Goal: Information Seeking & Learning: Check status

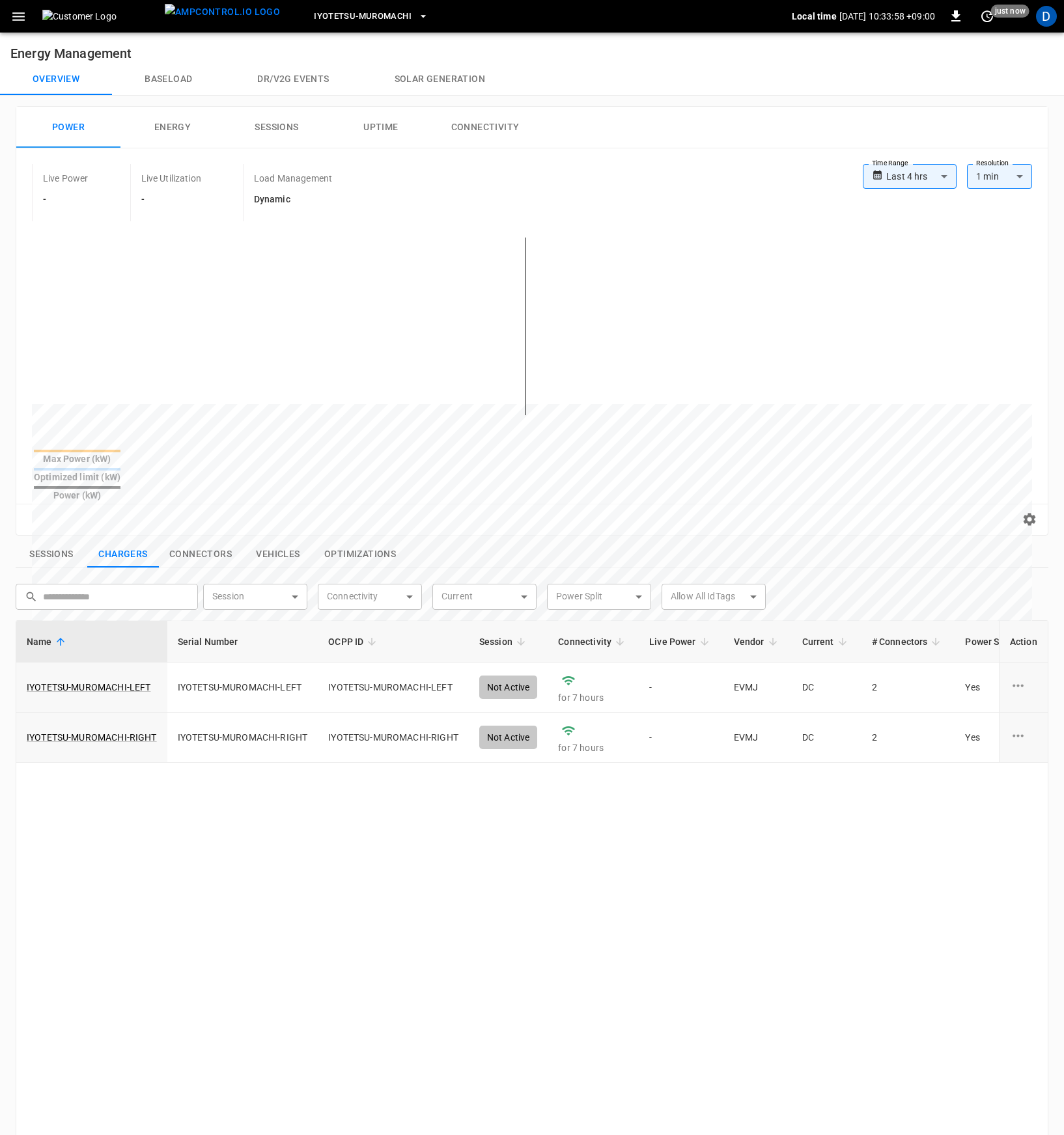
click at [180, 82] on button "Baseload" at bounding box center [168, 79] width 113 height 31
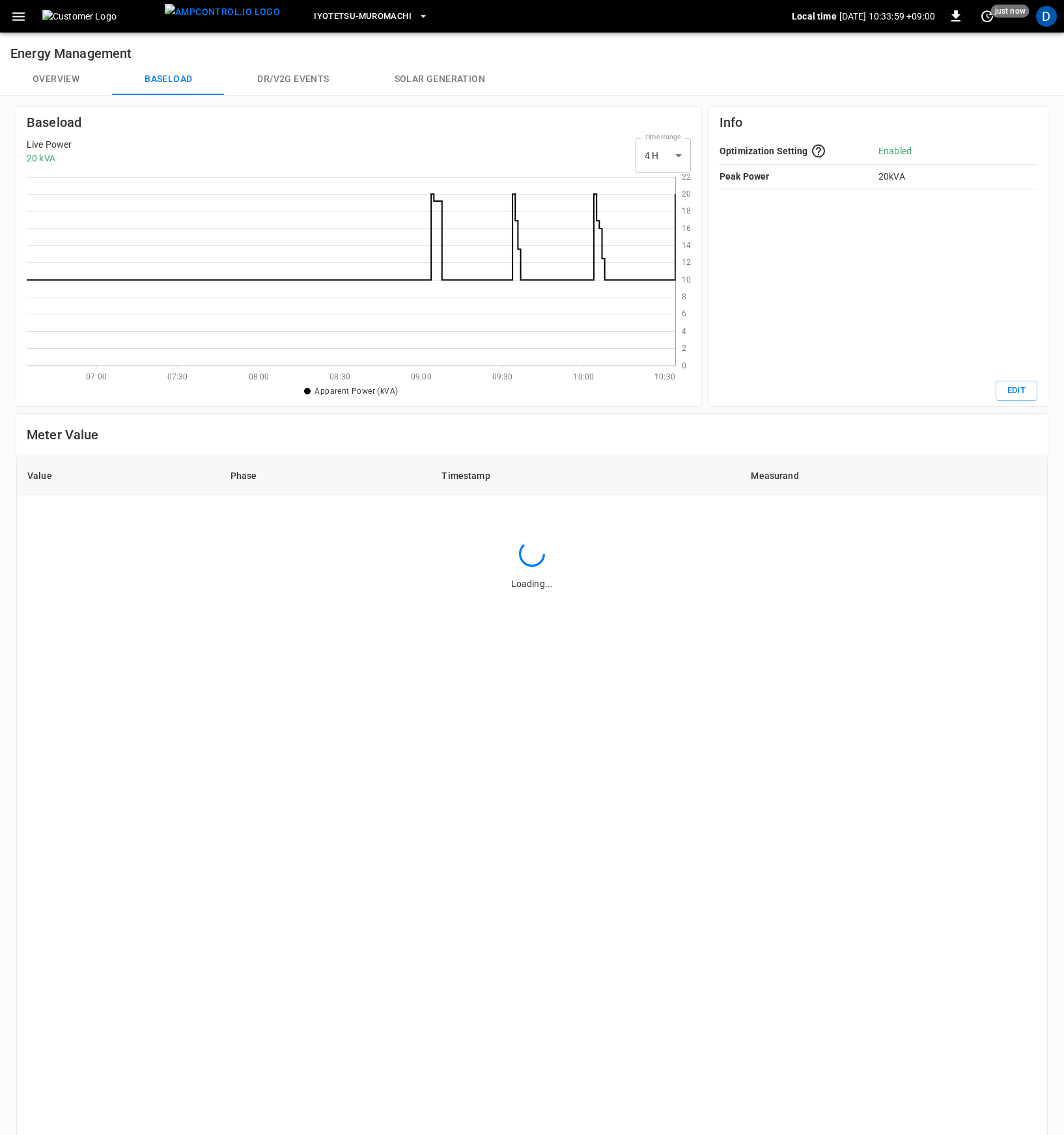
scroll to position [179, 638]
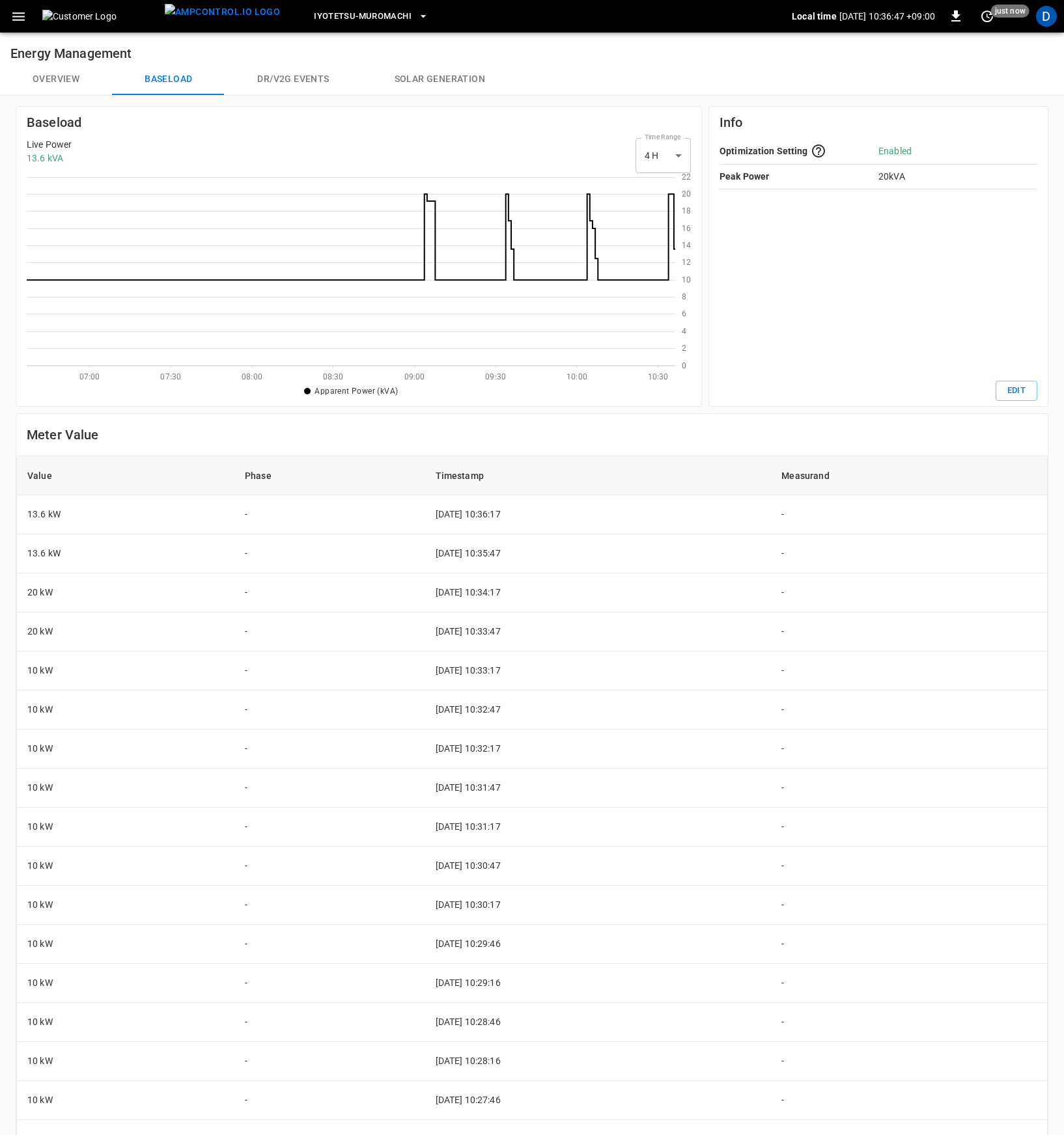
click at [49, 80] on button "Overview" at bounding box center [56, 79] width 112 height 31
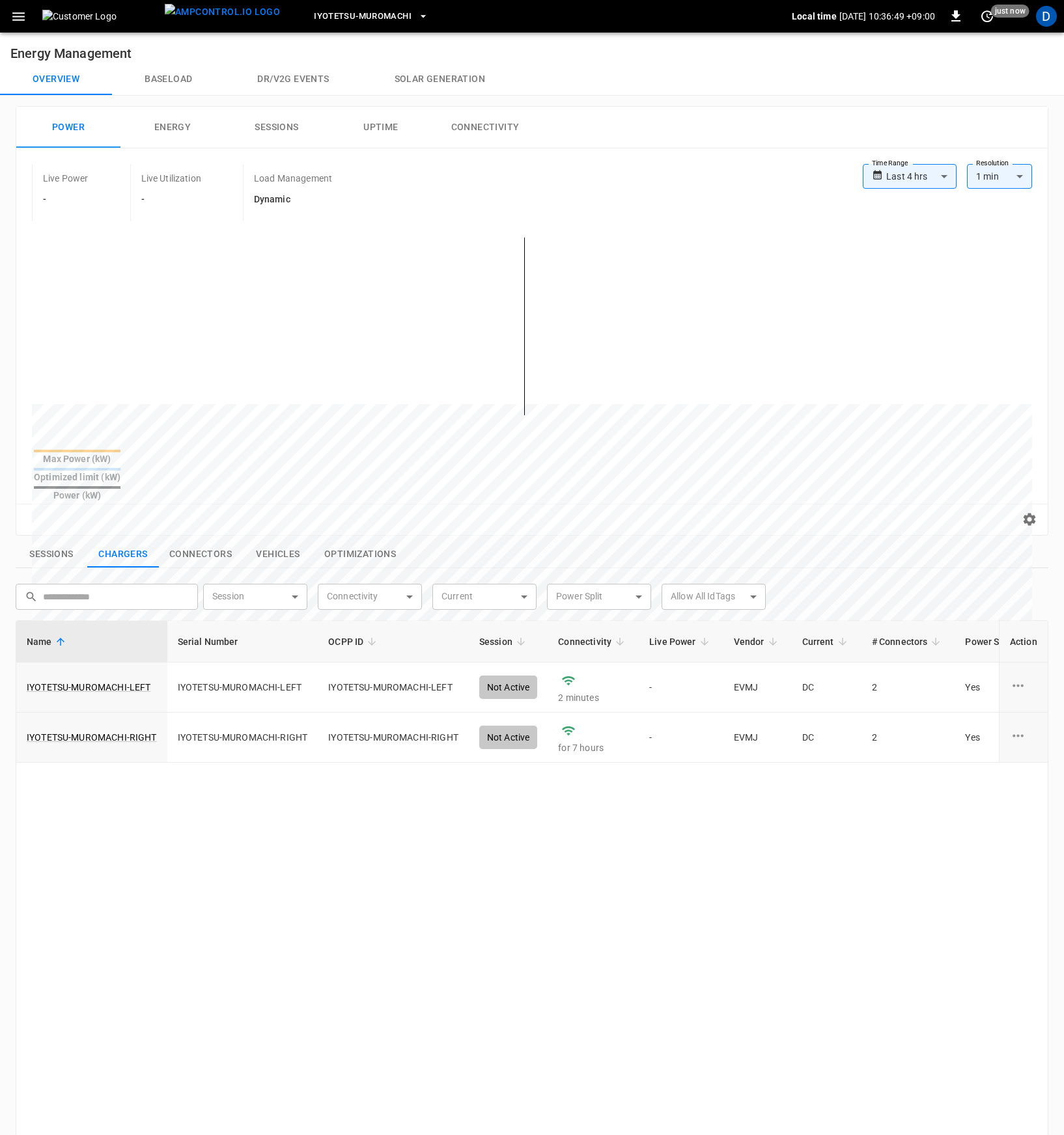
click at [151, 84] on button "Baseload" at bounding box center [168, 79] width 113 height 31
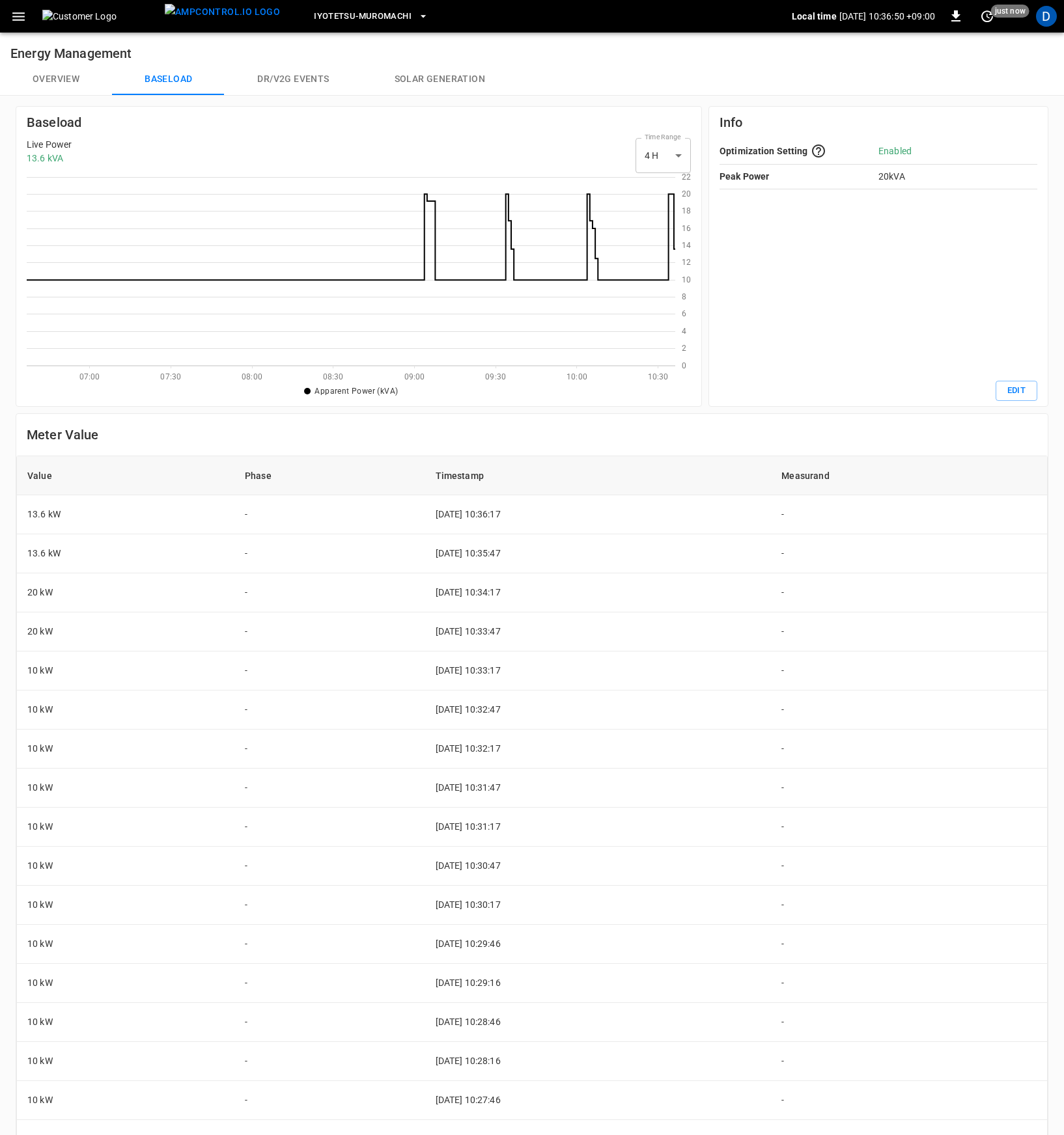
scroll to position [179, 638]
click at [83, 84] on button "Overview" at bounding box center [56, 79] width 112 height 31
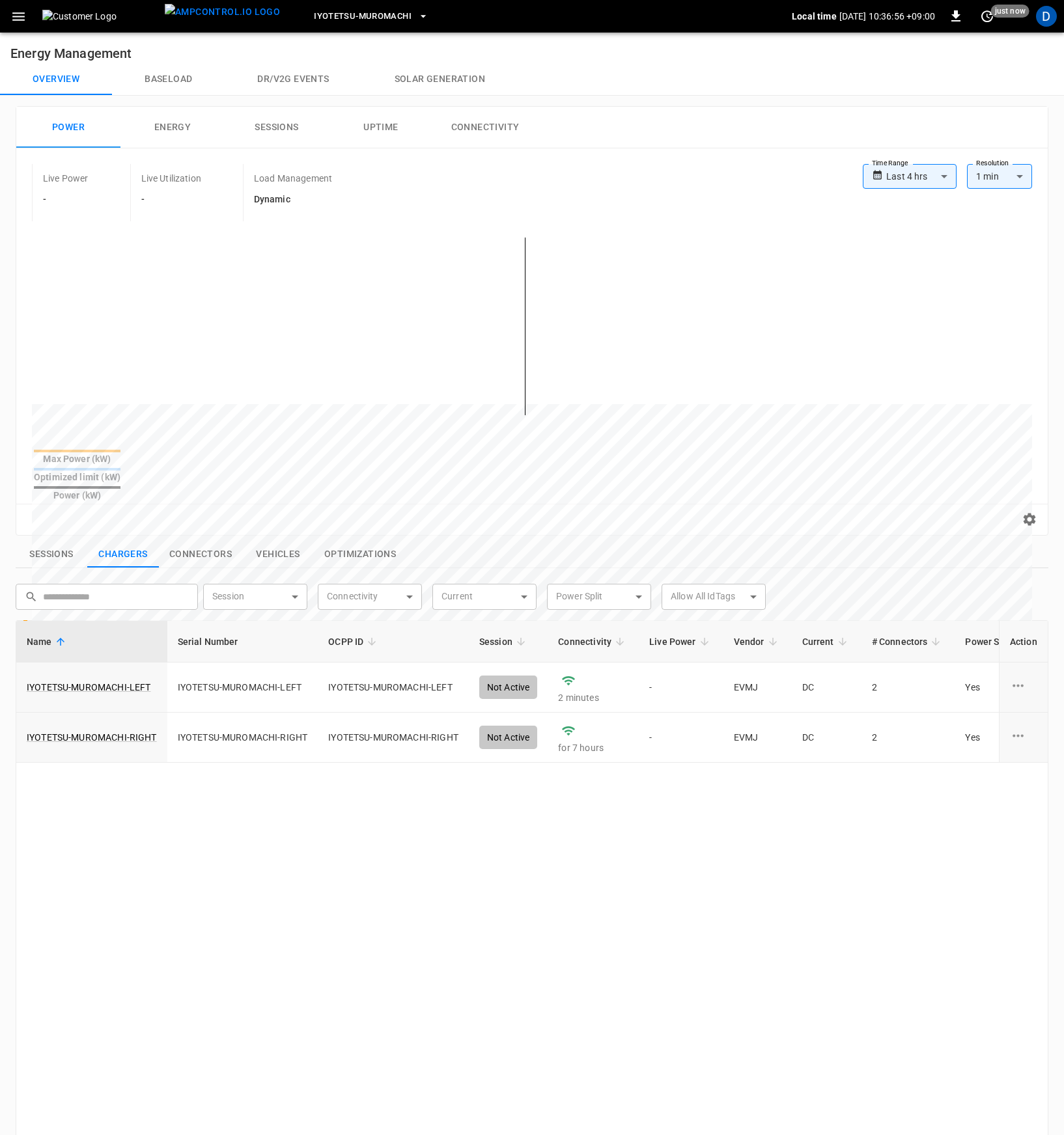
click at [501, 142] on button "Connectivity" at bounding box center [485, 128] width 104 height 42
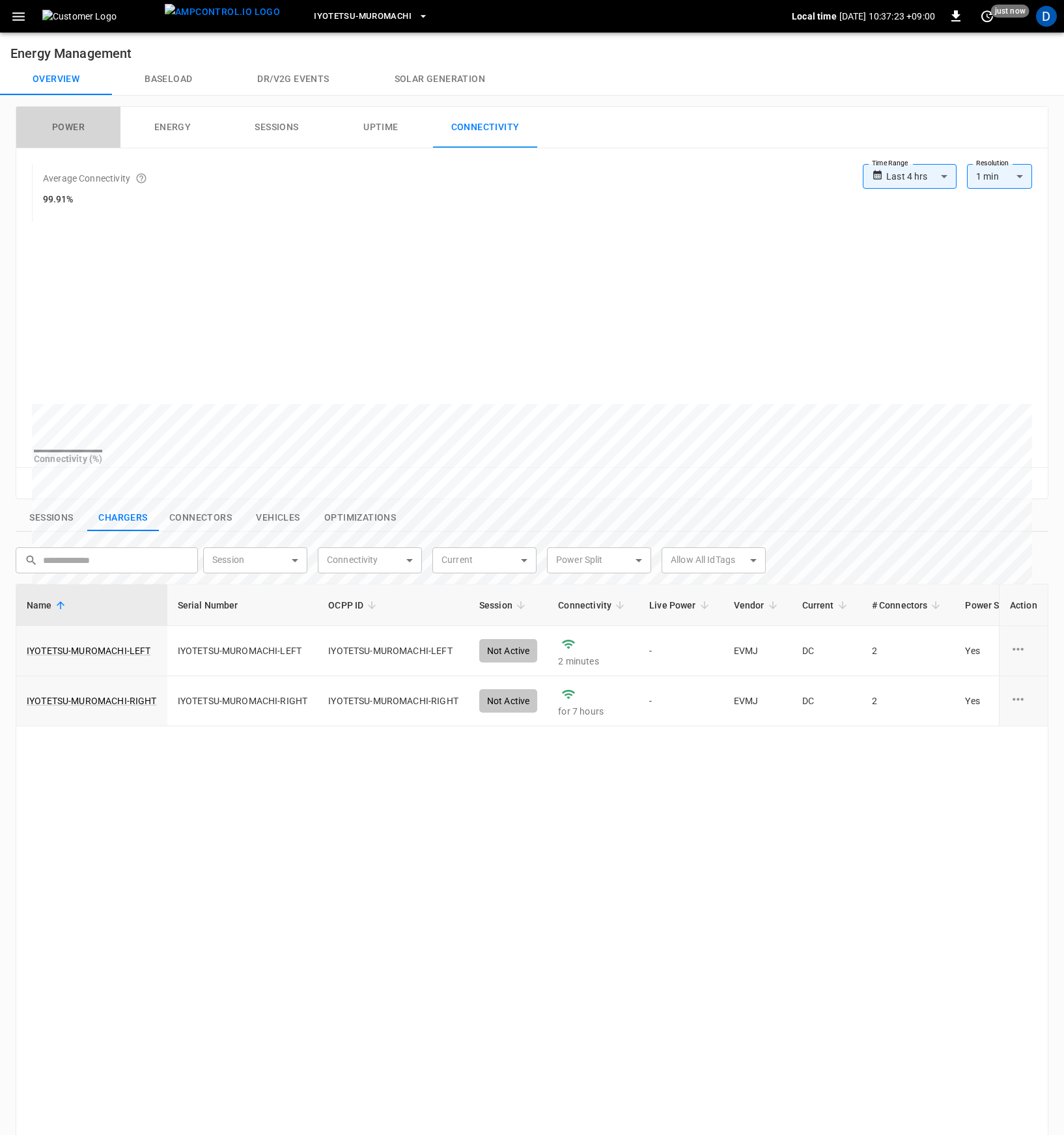
click at [94, 136] on button "Power" at bounding box center [68, 128] width 104 height 42
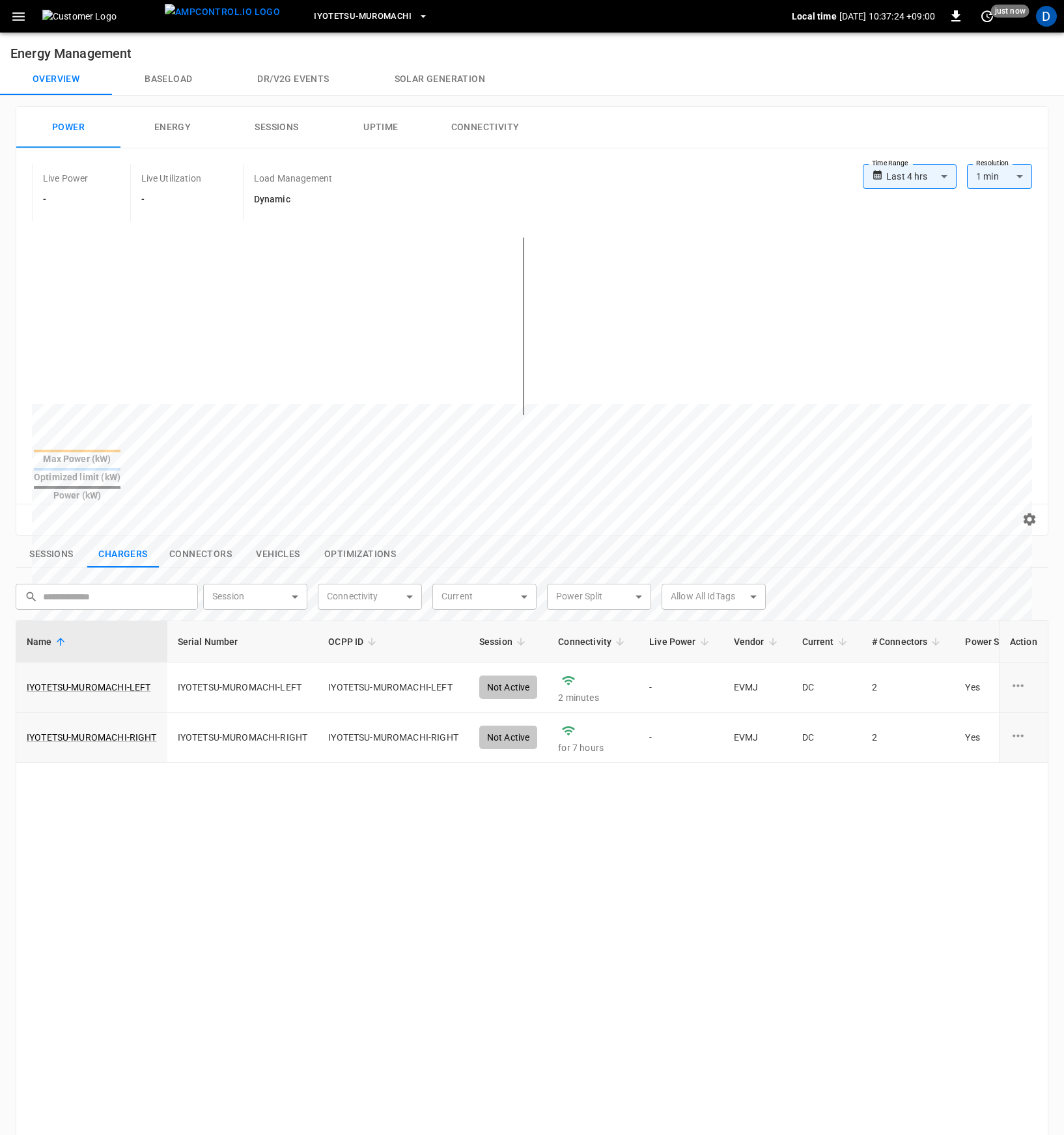
click at [539, 119] on div "Power Energy Sessions Uptime Connectivity" at bounding box center [531, 128] width 1031 height 42
click at [537, 120] on button "Connectivity" at bounding box center [485, 128] width 104 height 42
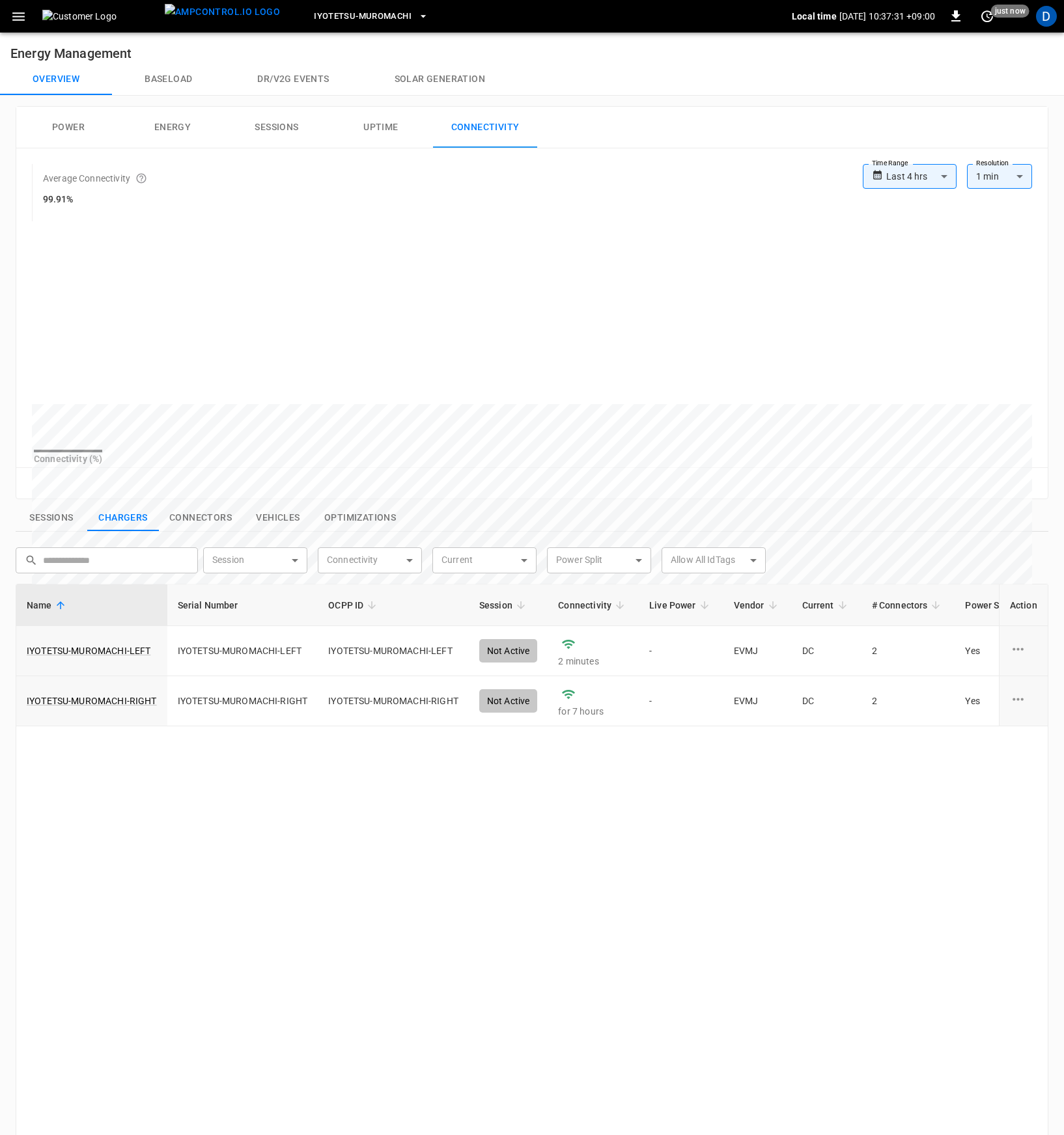
click at [88, 128] on button "Power" at bounding box center [68, 128] width 104 height 42
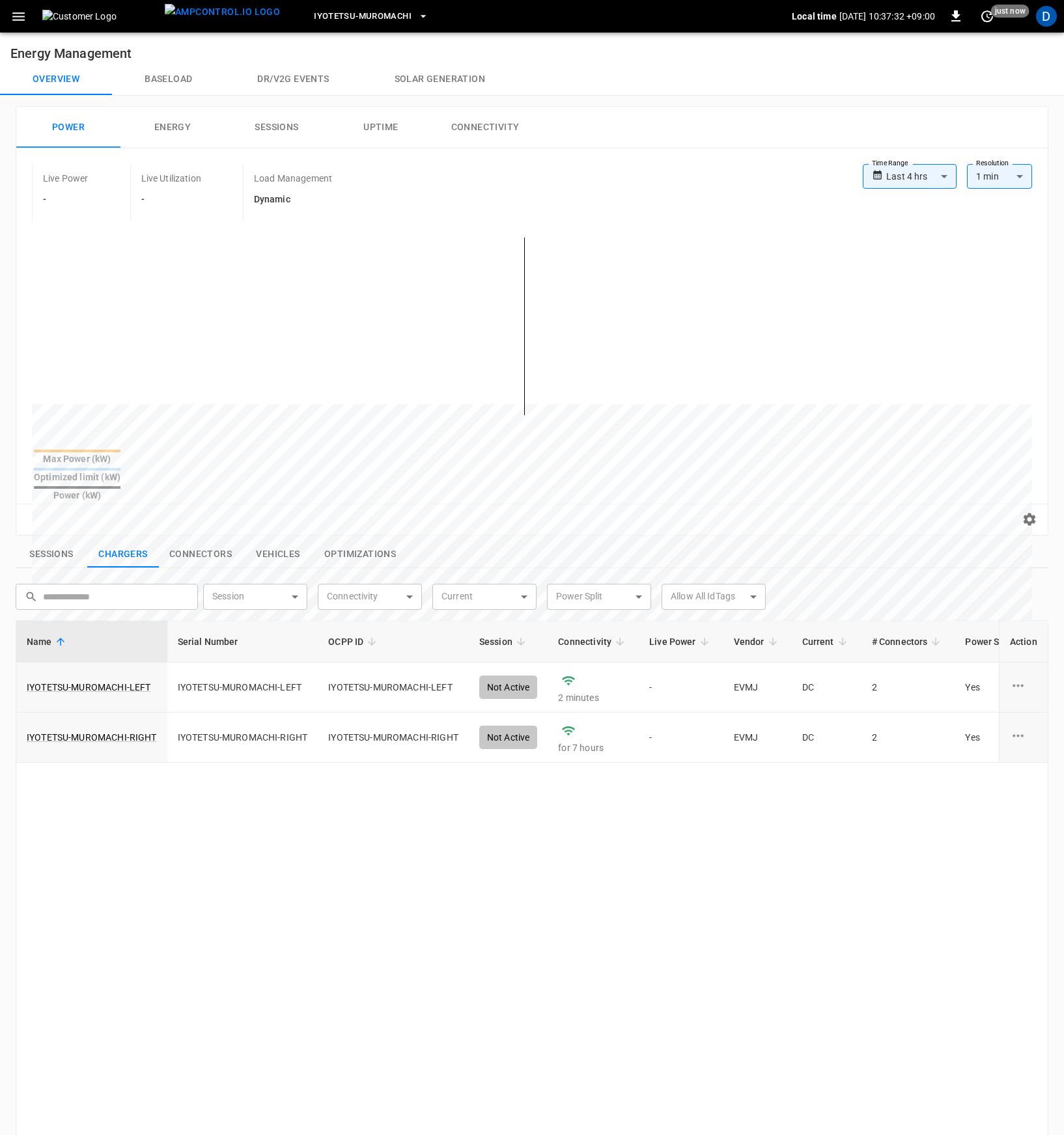
click at [166, 83] on button "Baseload" at bounding box center [168, 79] width 113 height 31
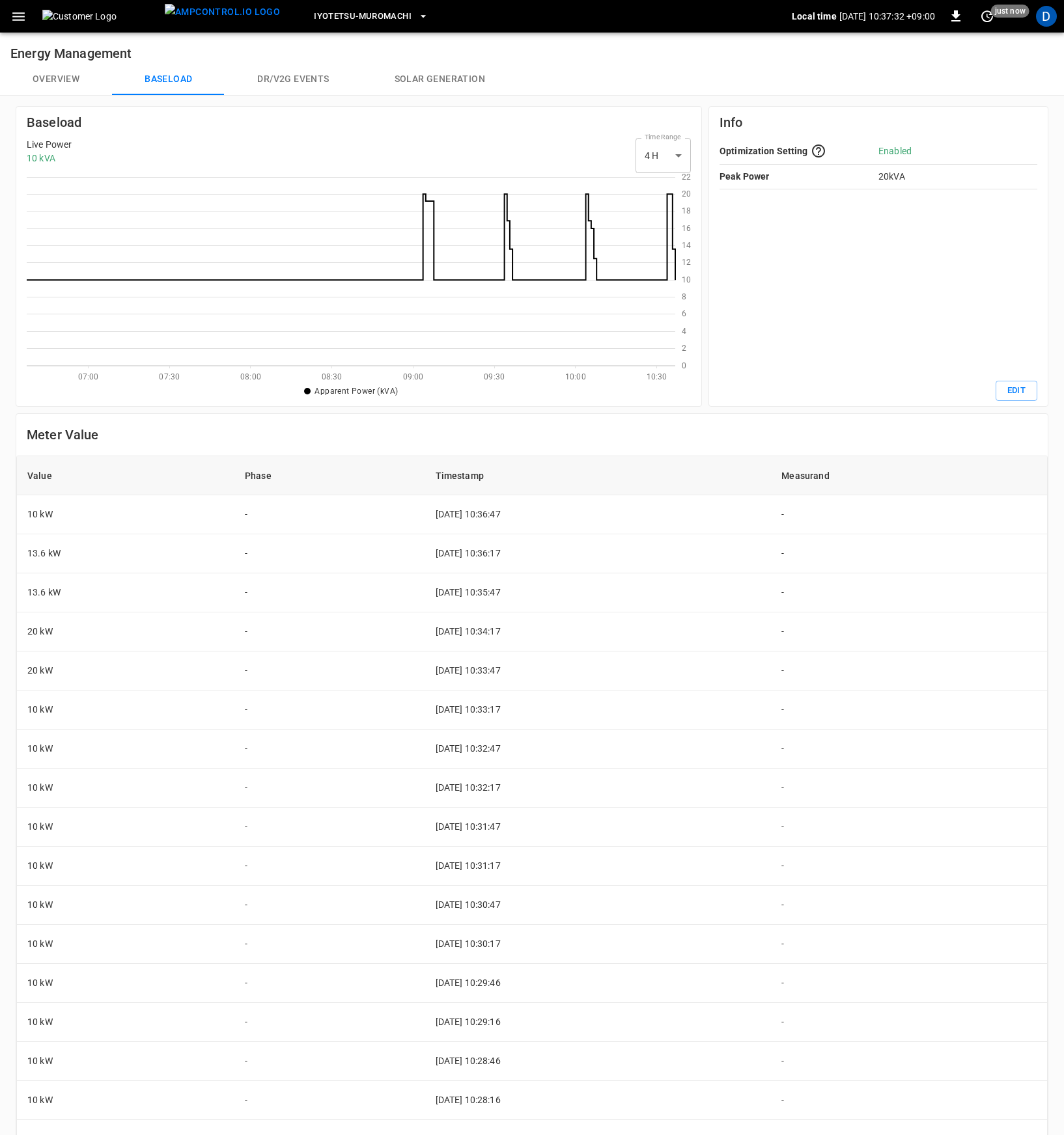
scroll to position [179, 638]
click at [417, 86] on button "Solar generation" at bounding box center [440, 79] width 156 height 31
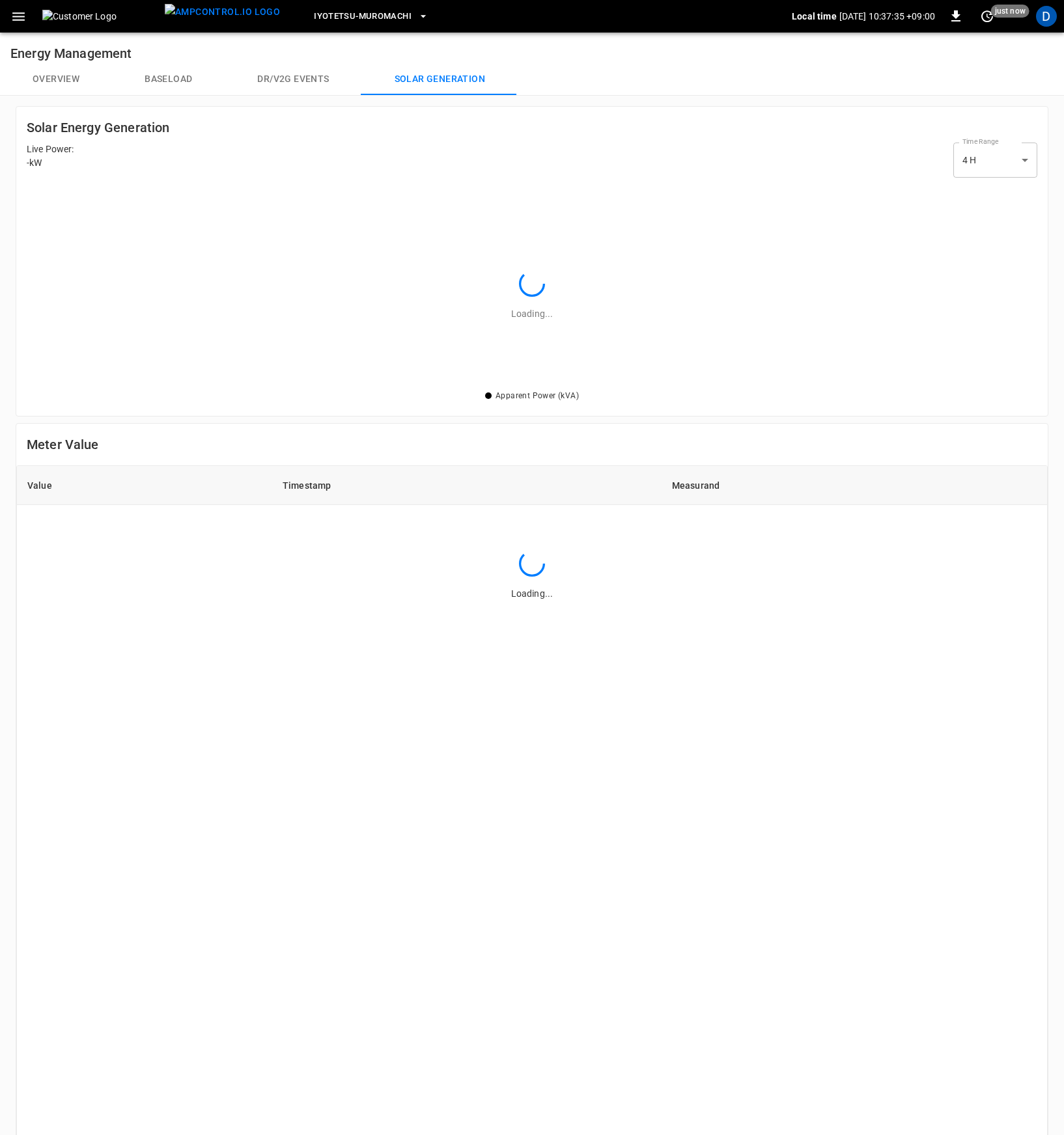
scroll to position [195, 1000]
click at [29, 71] on button "Overview" at bounding box center [56, 79] width 112 height 31
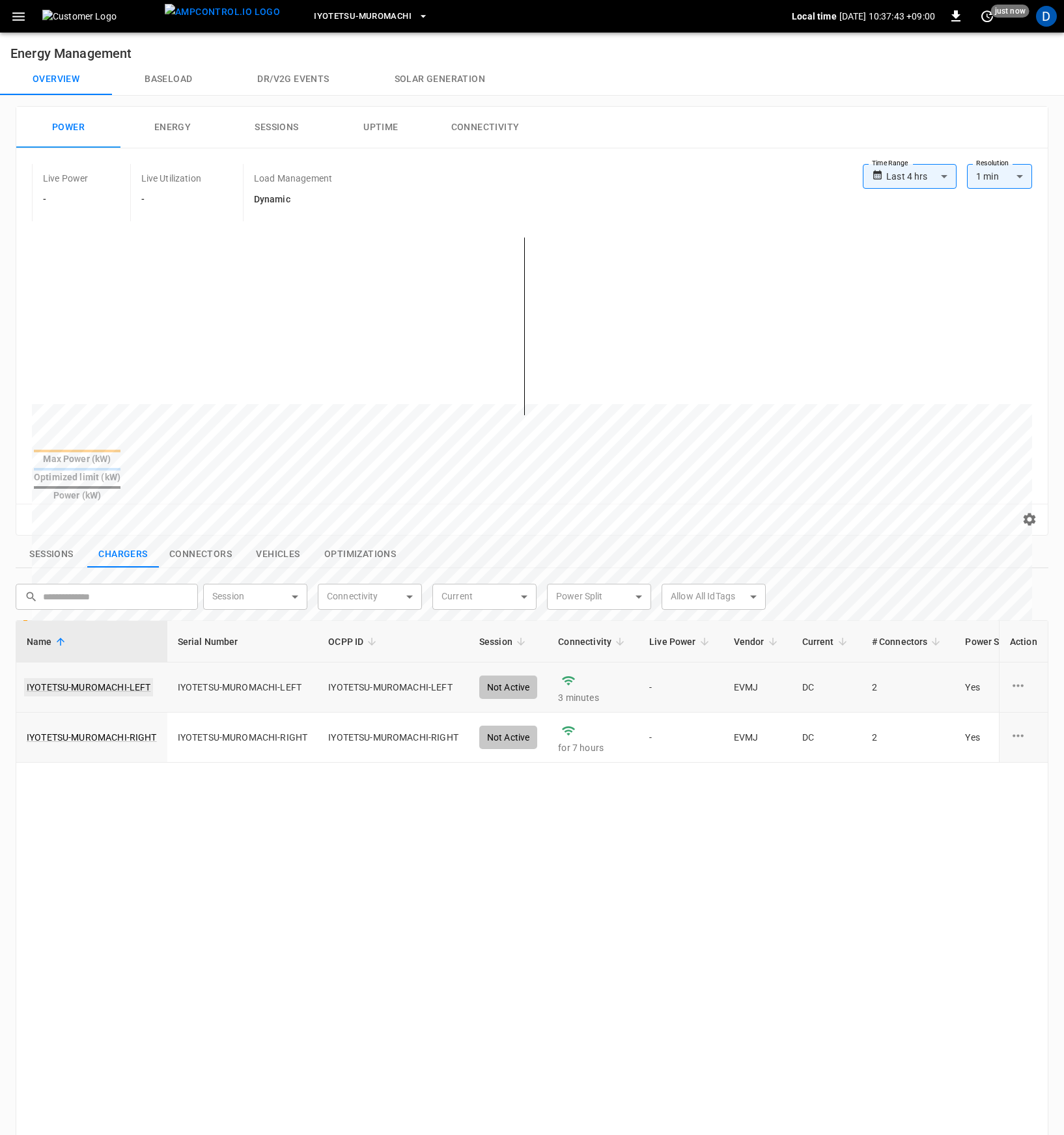
click at [41, 678] on link "IYOTETSU-MUROMACHI-LEFT" at bounding box center [88, 686] width 129 height 18
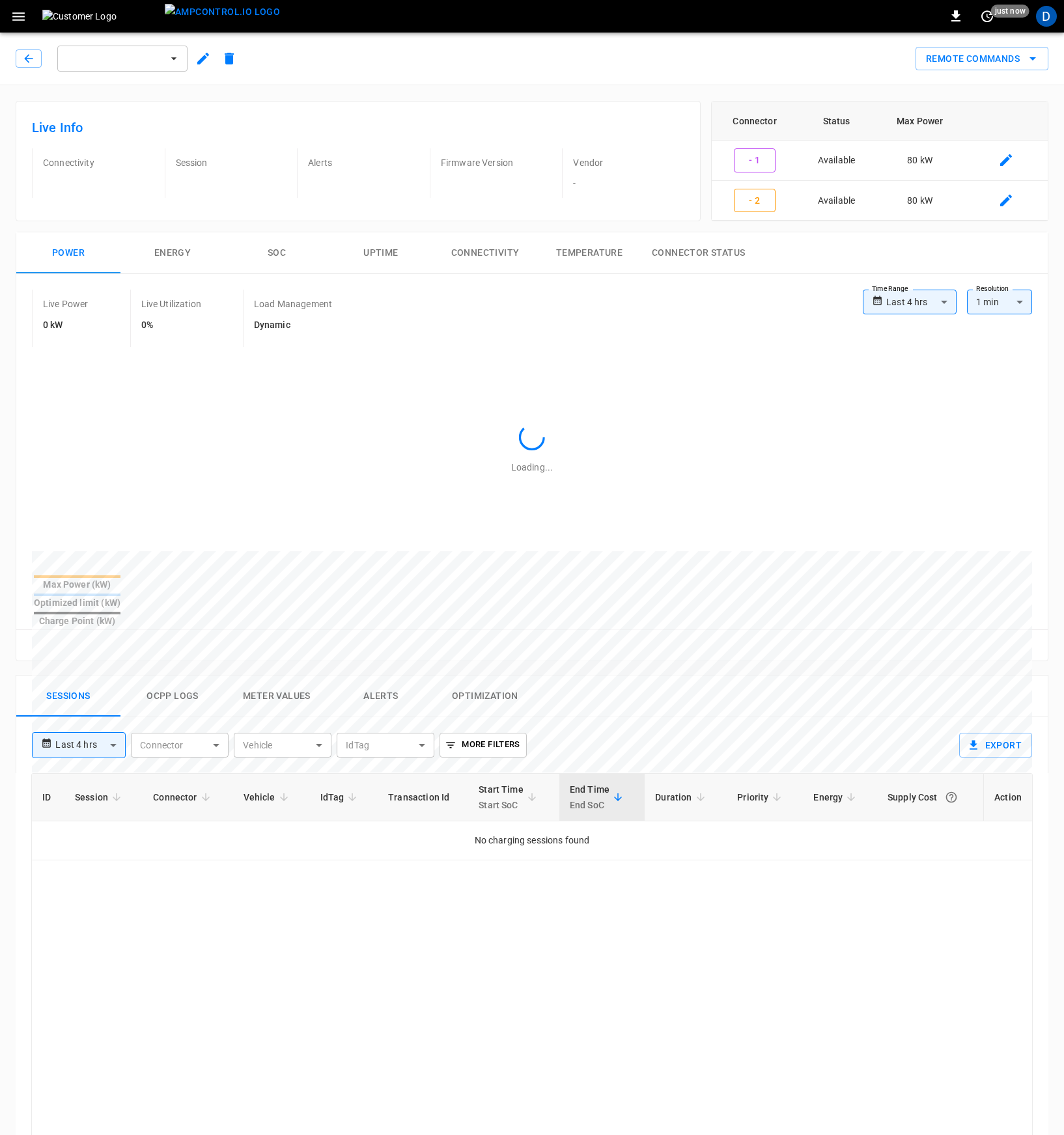
click at [519, 247] on button "Connectivity" at bounding box center [485, 253] width 104 height 42
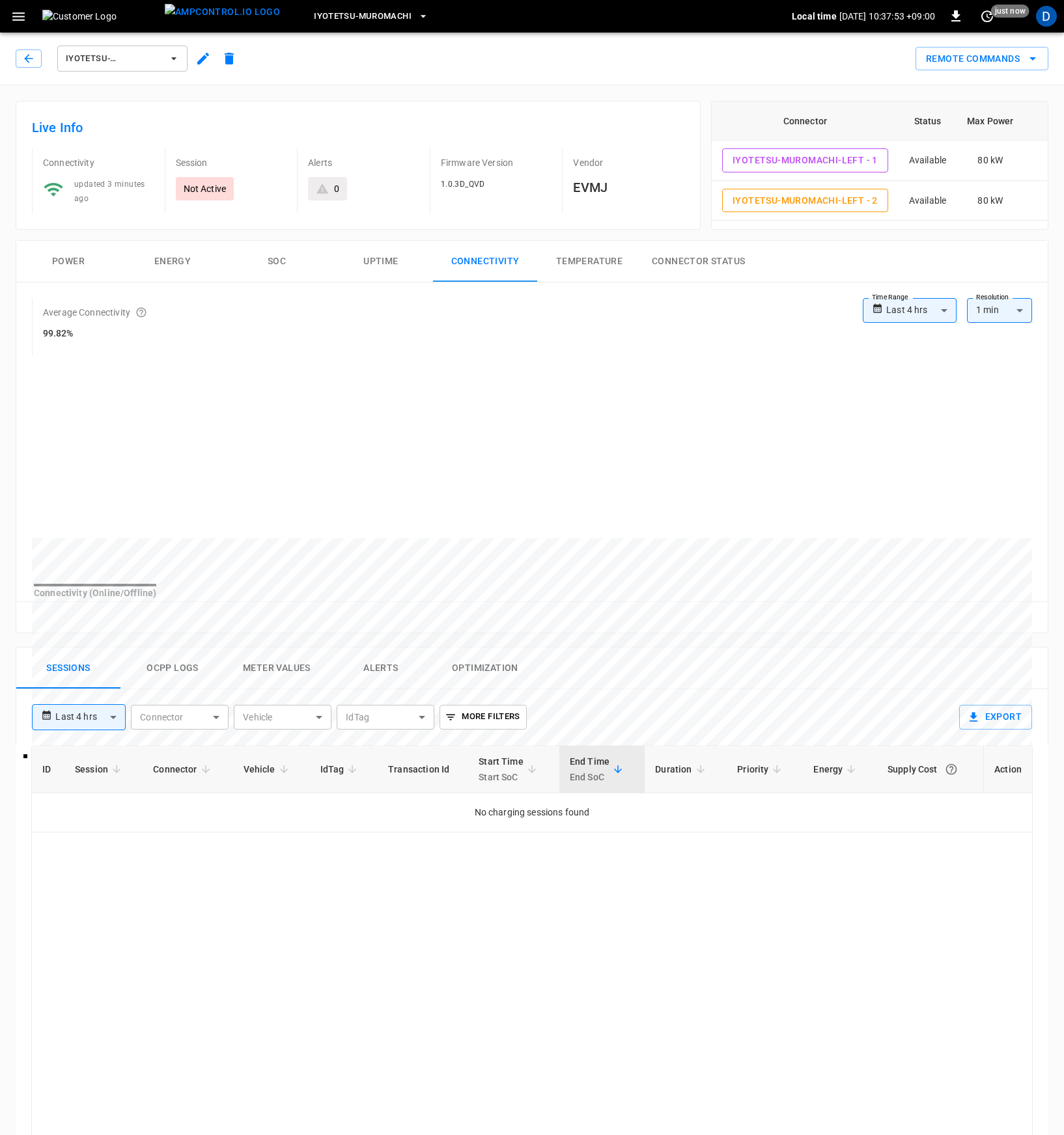
click at [993, 305] on body "**********" at bounding box center [532, 795] width 1064 height 1590
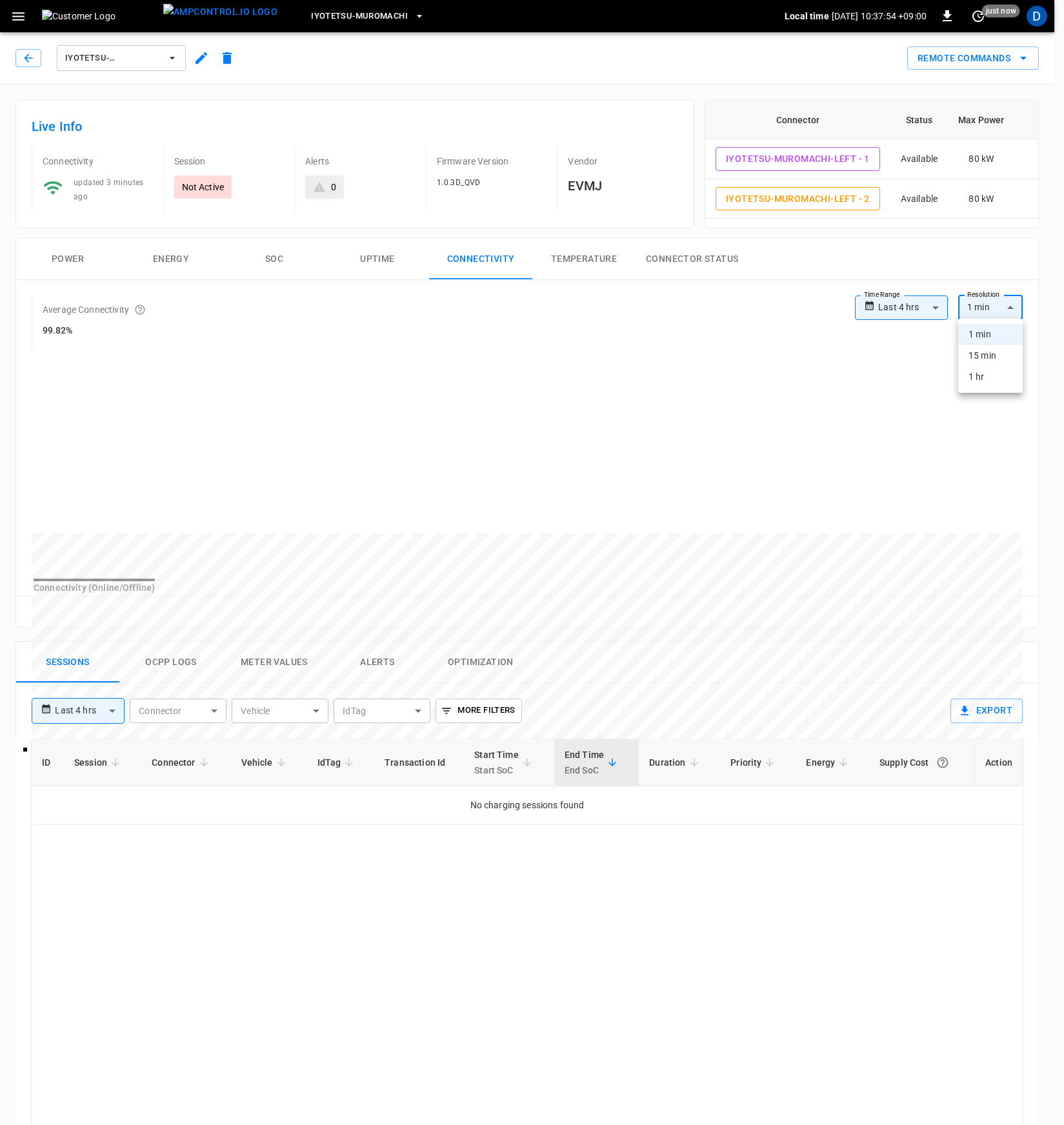
click at [991, 355] on li "15 min" at bounding box center [990, 355] width 65 height 22
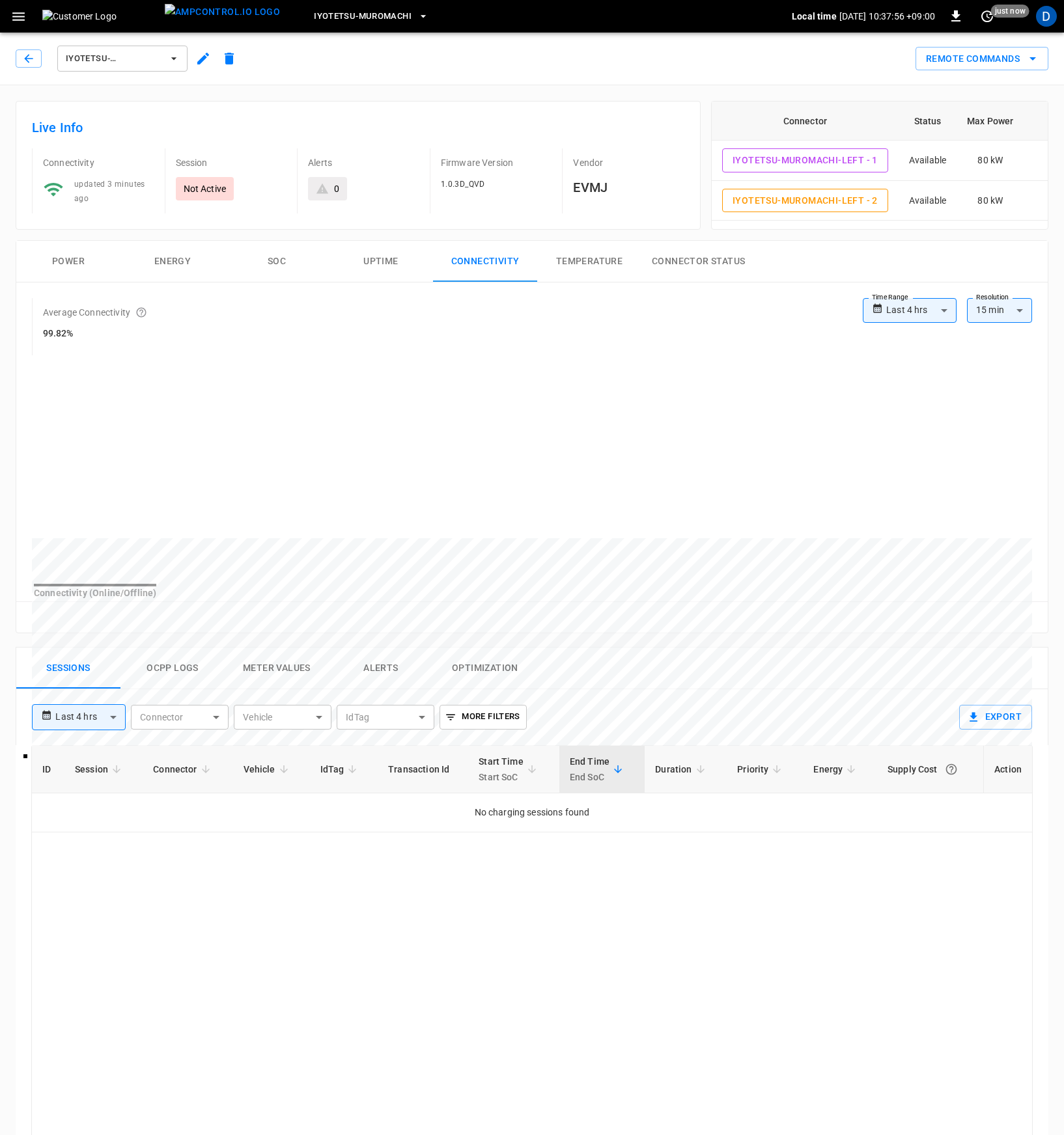
drag, startPoint x: 992, startPoint y: 322, endPoint x: 1001, endPoint y: 315, distance: 11.4
click at [992, 322] on div "**********" at bounding box center [946, 316] width 169 height 36
click at [1001, 315] on body "**********" at bounding box center [532, 795] width 1064 height 1590
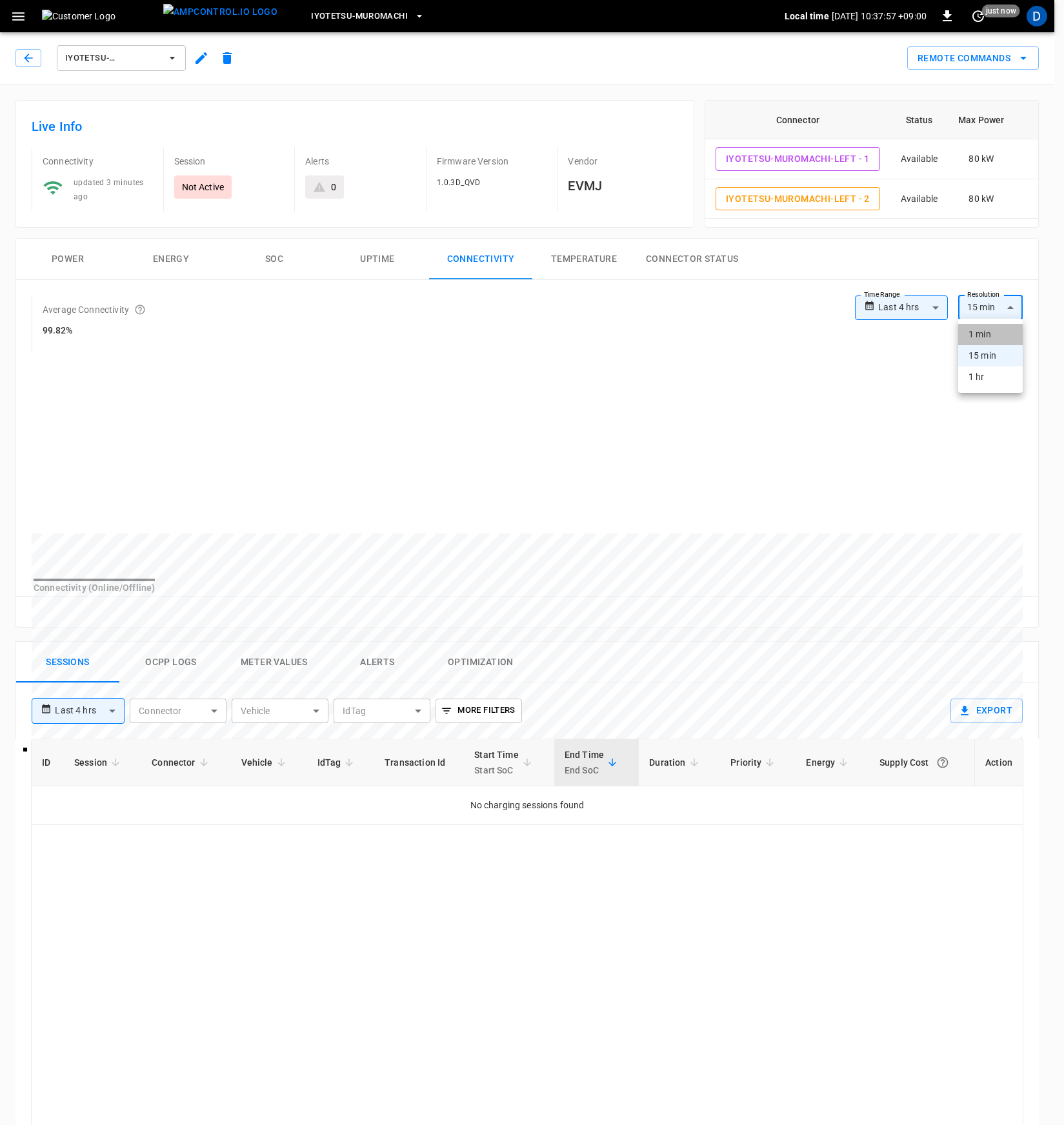
click at [989, 328] on li "1 min" at bounding box center [990, 335] width 65 height 22
type input "**"
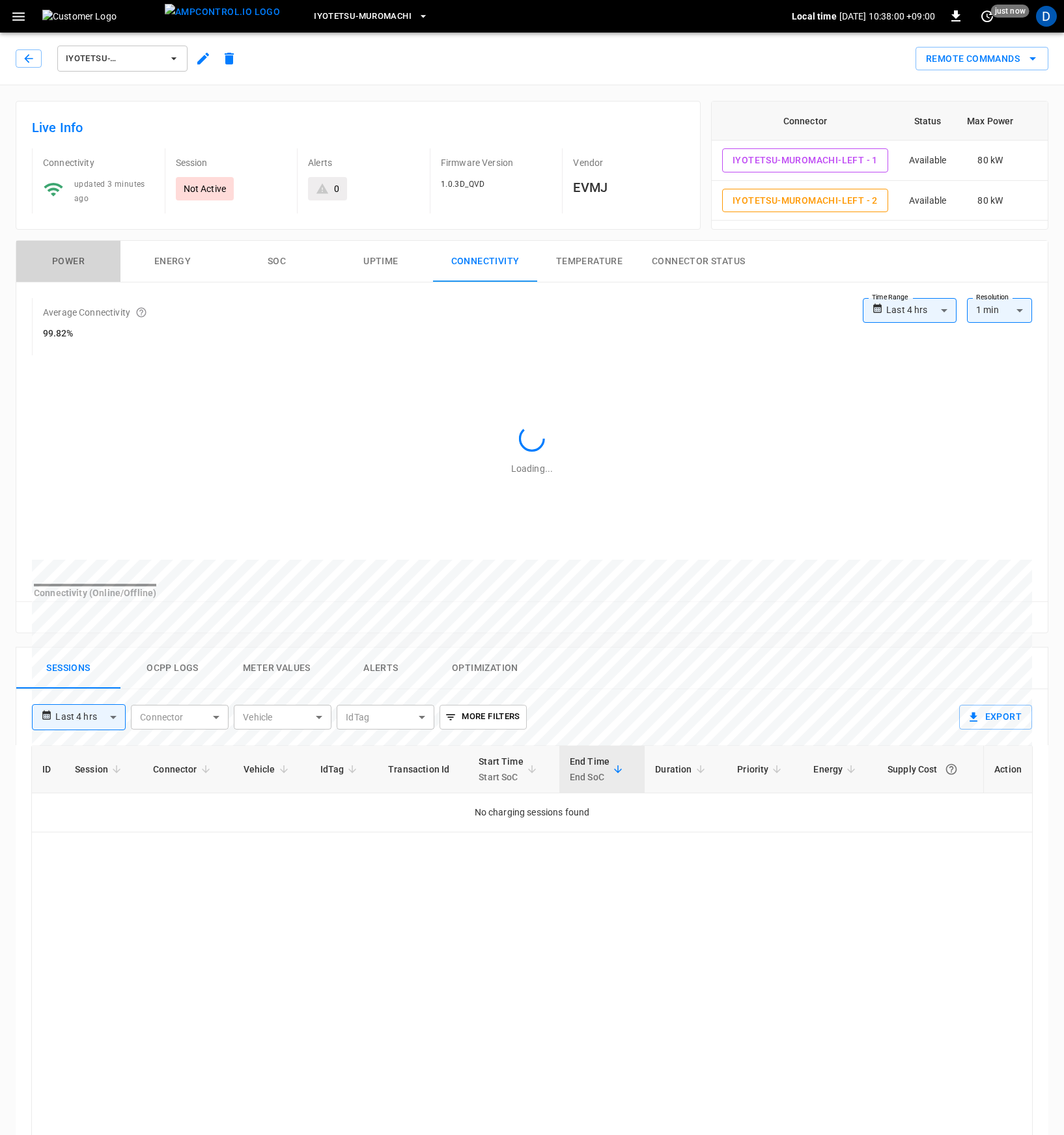
click at [73, 270] on button "Power" at bounding box center [68, 262] width 104 height 42
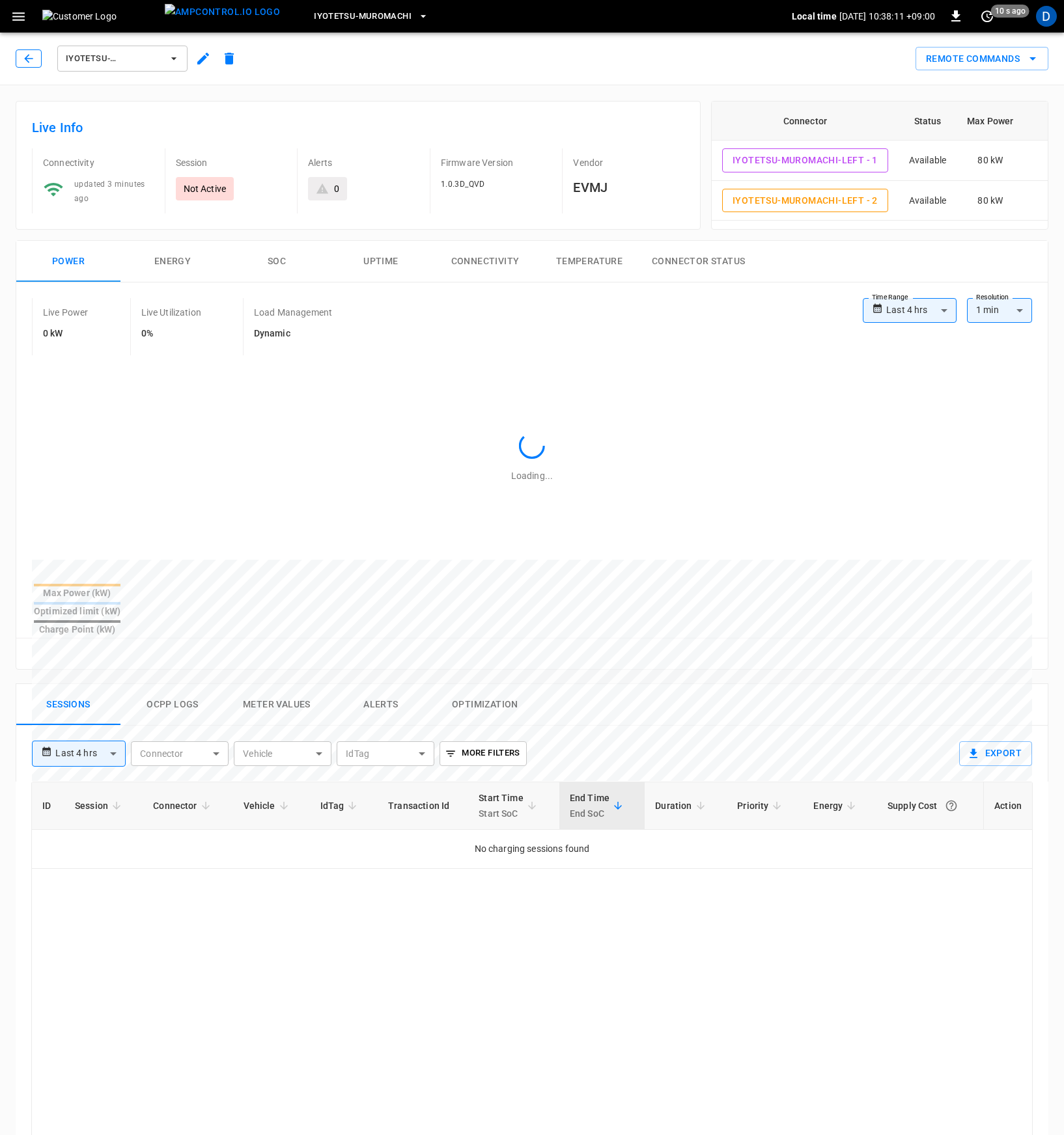
click at [30, 53] on icon "button" at bounding box center [28, 59] width 13 height 13
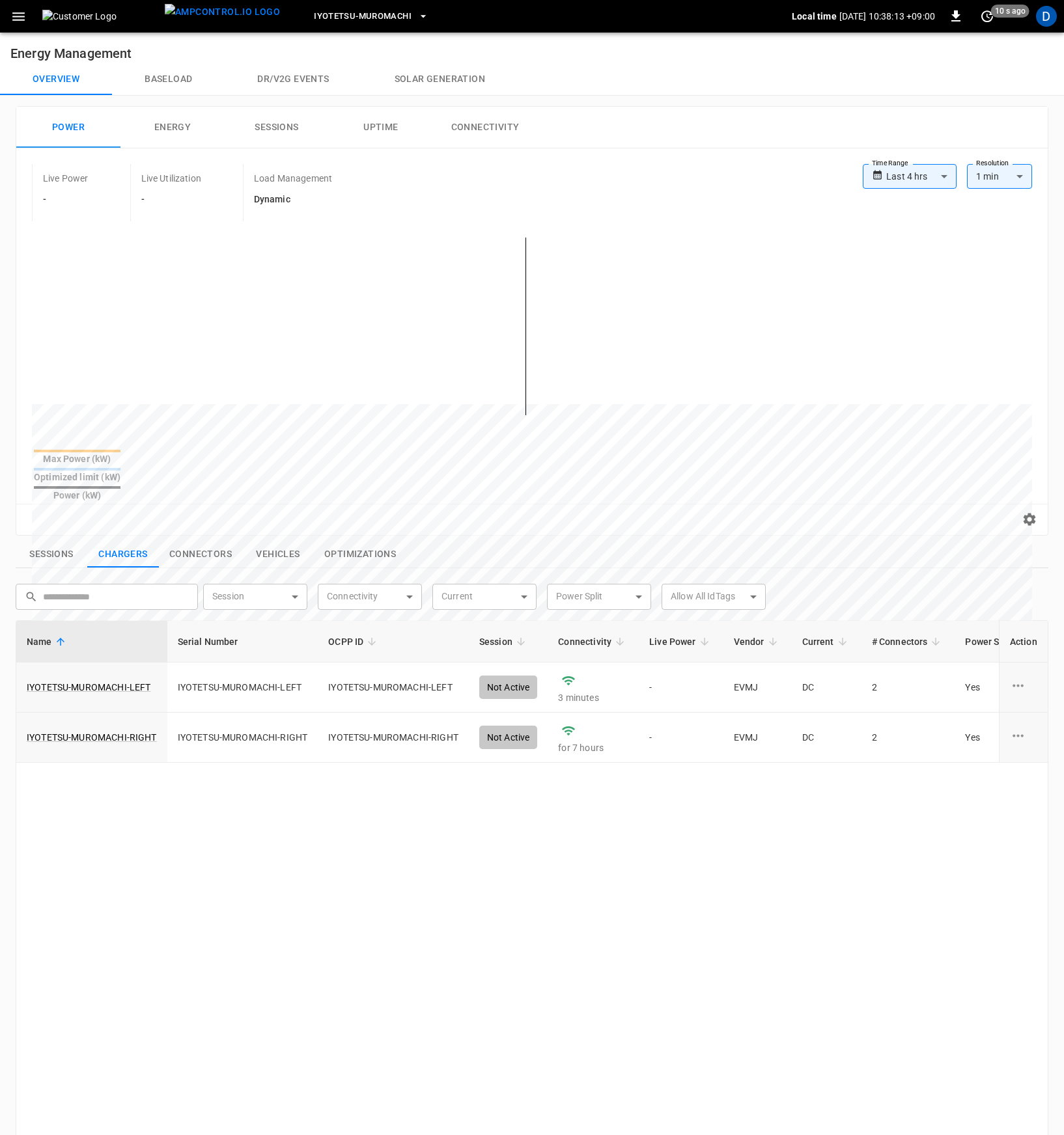
click at [466, 155] on div "**********" at bounding box center [531, 341] width 1031 height 387
click at [471, 136] on button "Connectivity" at bounding box center [485, 128] width 104 height 42
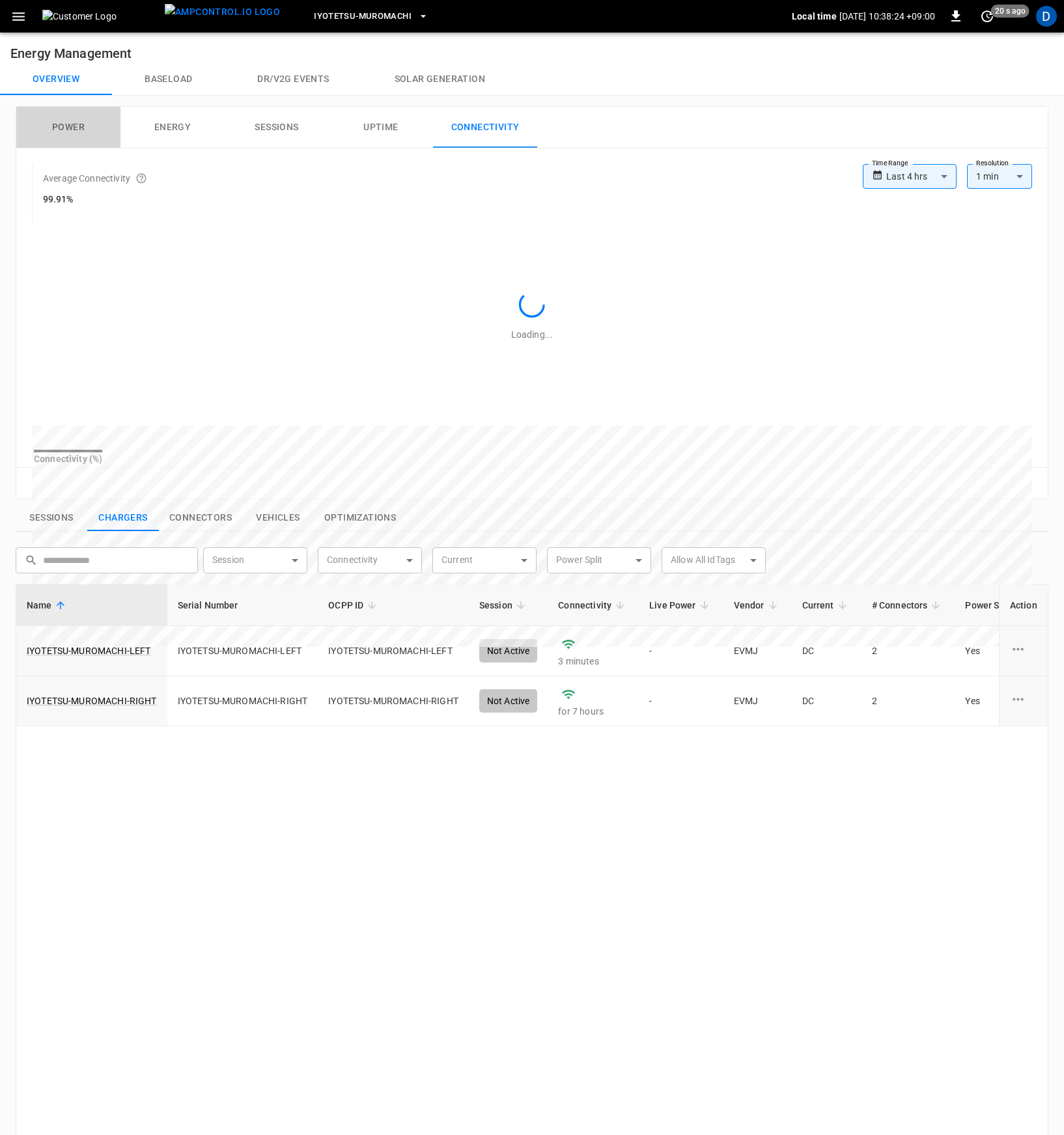
click at [34, 128] on button "Power" at bounding box center [68, 128] width 104 height 42
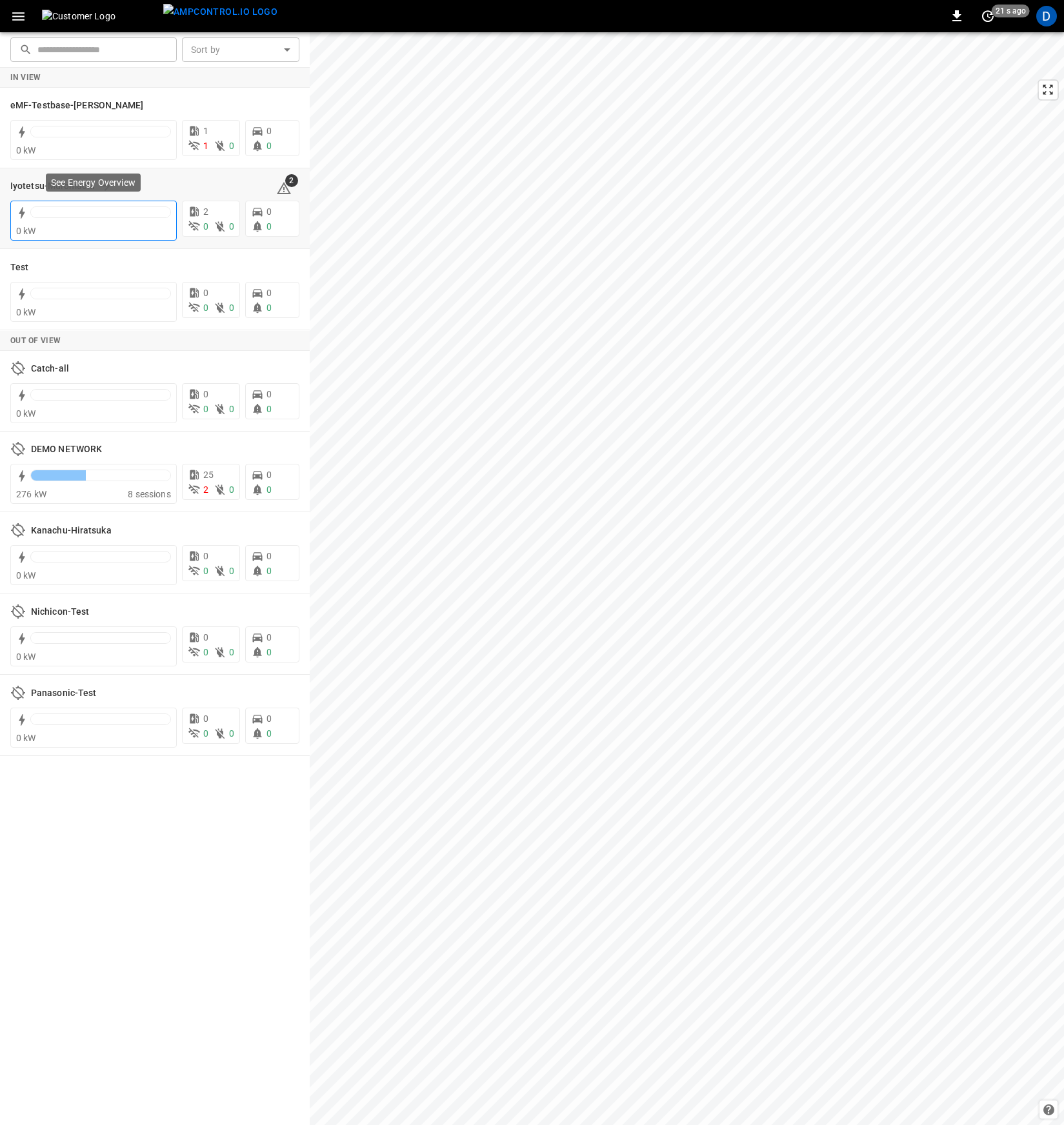
click at [51, 213] on div at bounding box center [101, 211] width 139 height 10
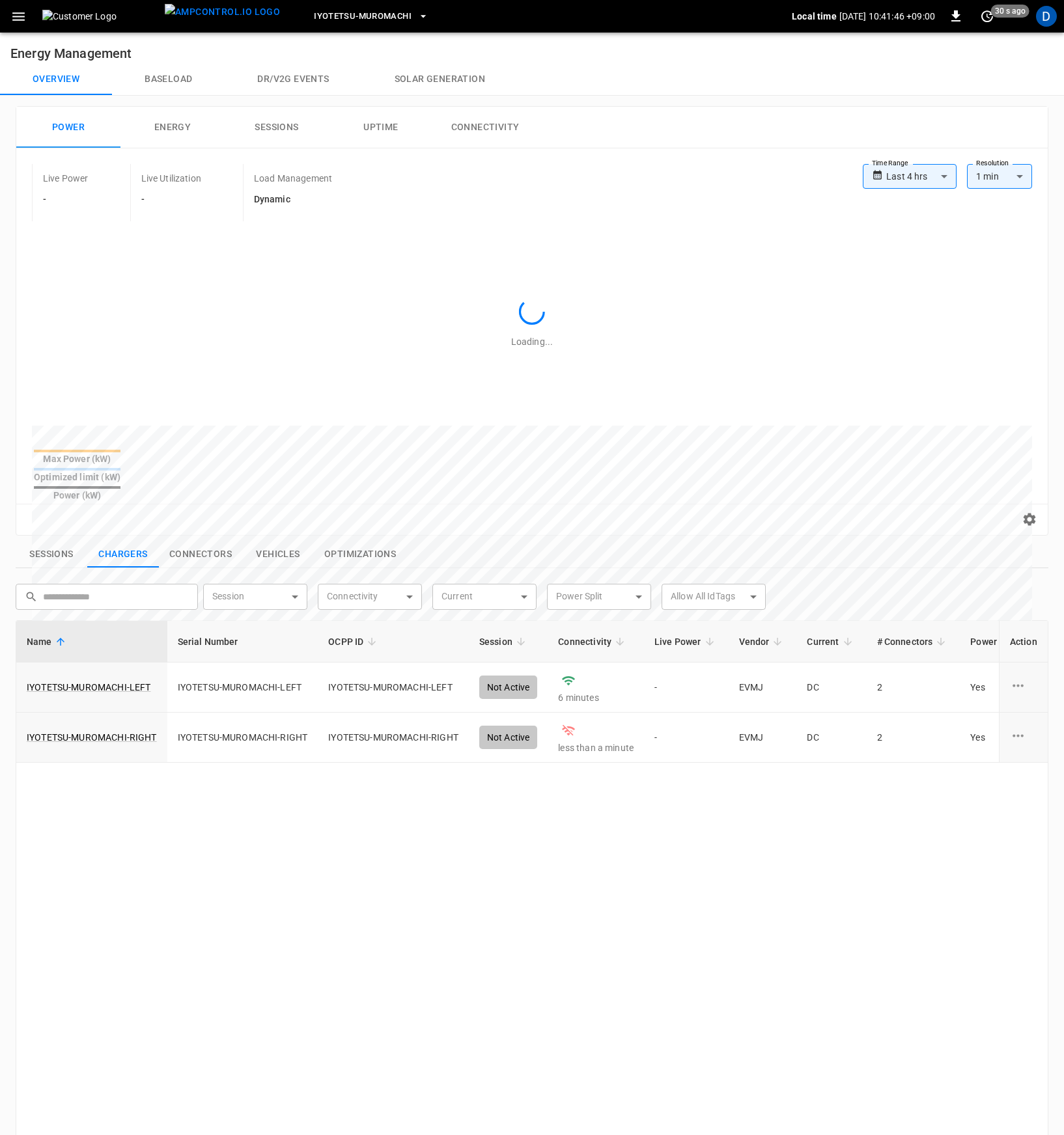
click at [499, 125] on button "Connectivity" at bounding box center [485, 128] width 104 height 42
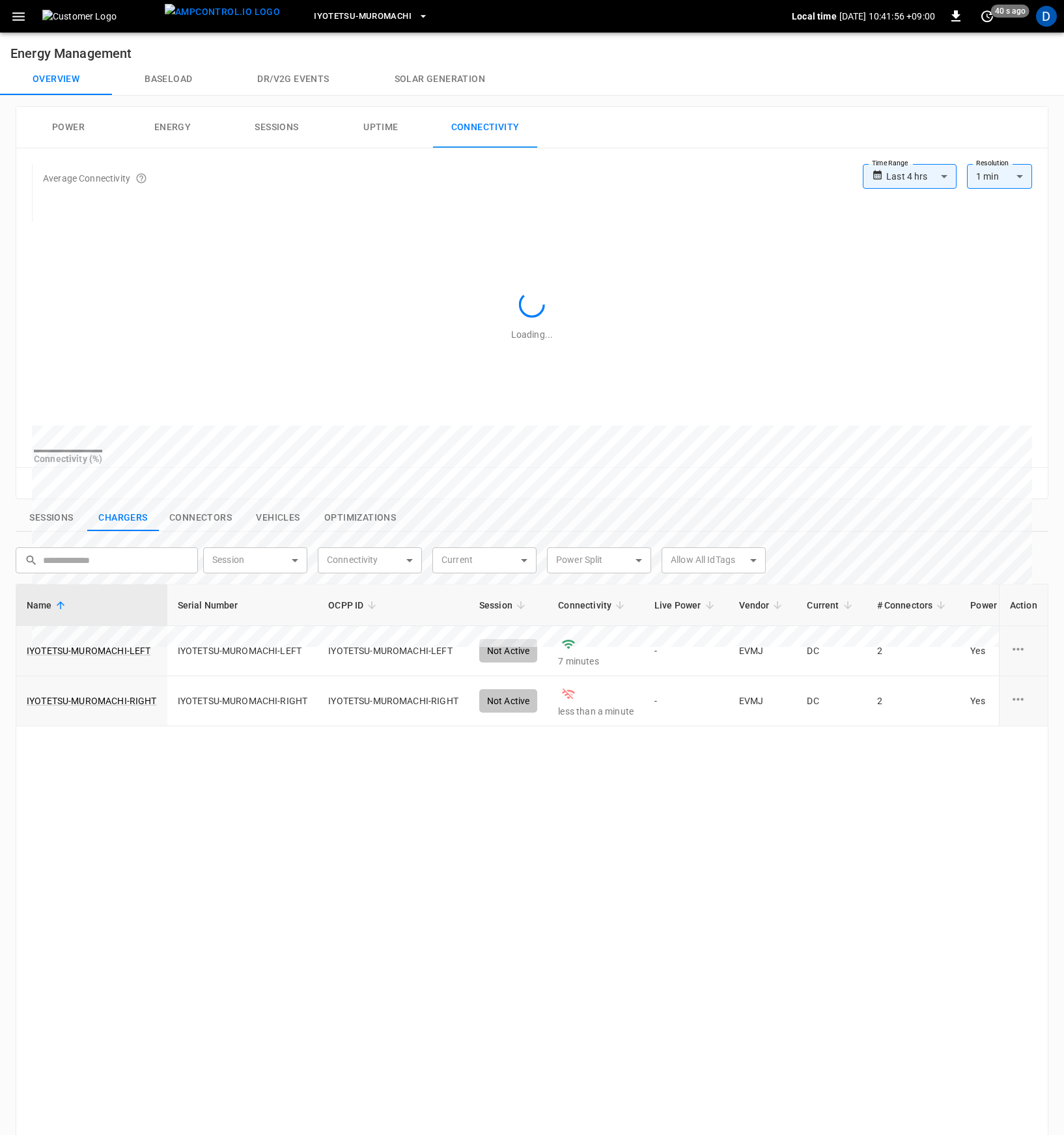
click at [62, 131] on button "Power" at bounding box center [68, 128] width 104 height 42
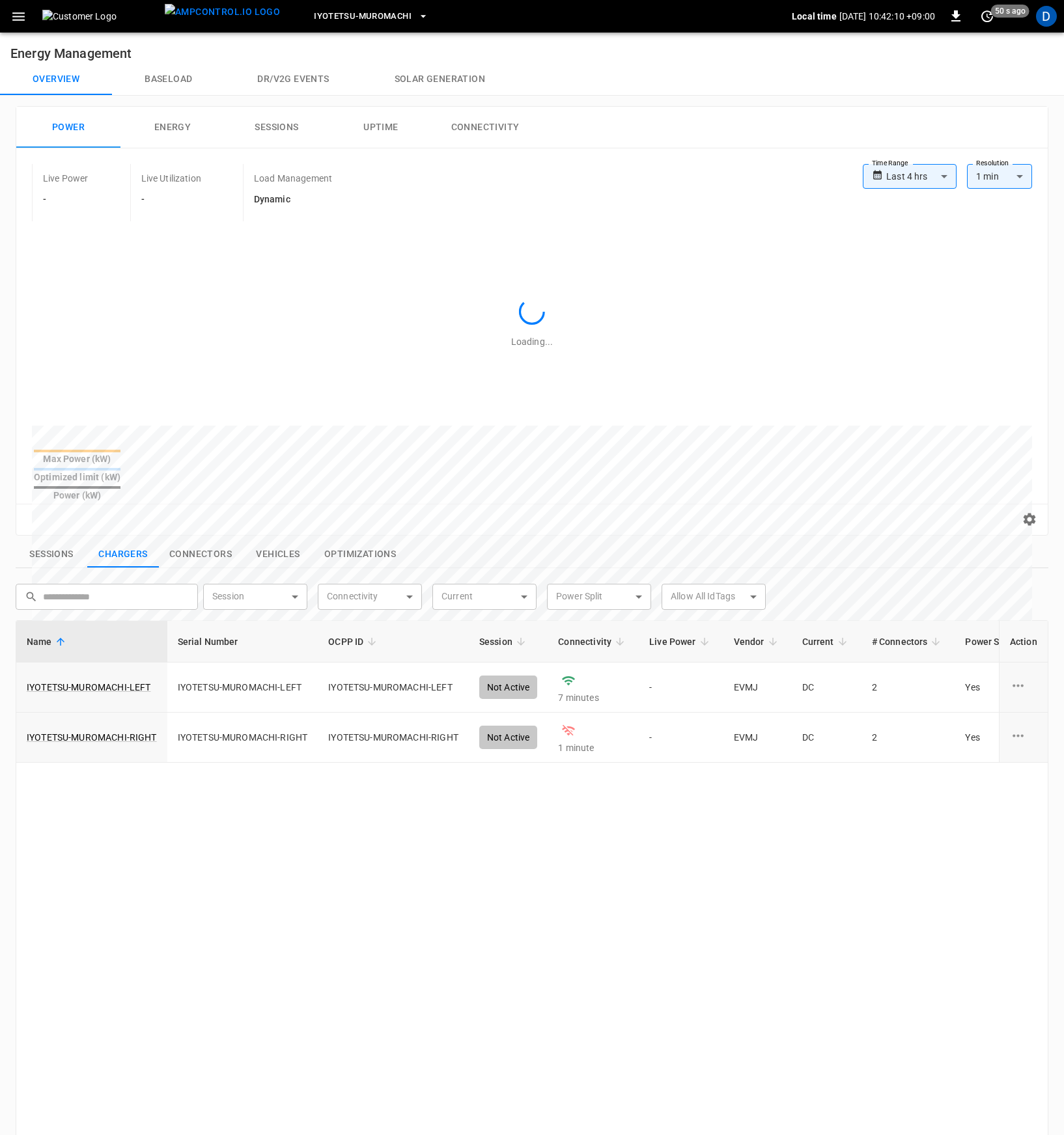
click at [191, 127] on button "Energy" at bounding box center [173, 128] width 104 height 42
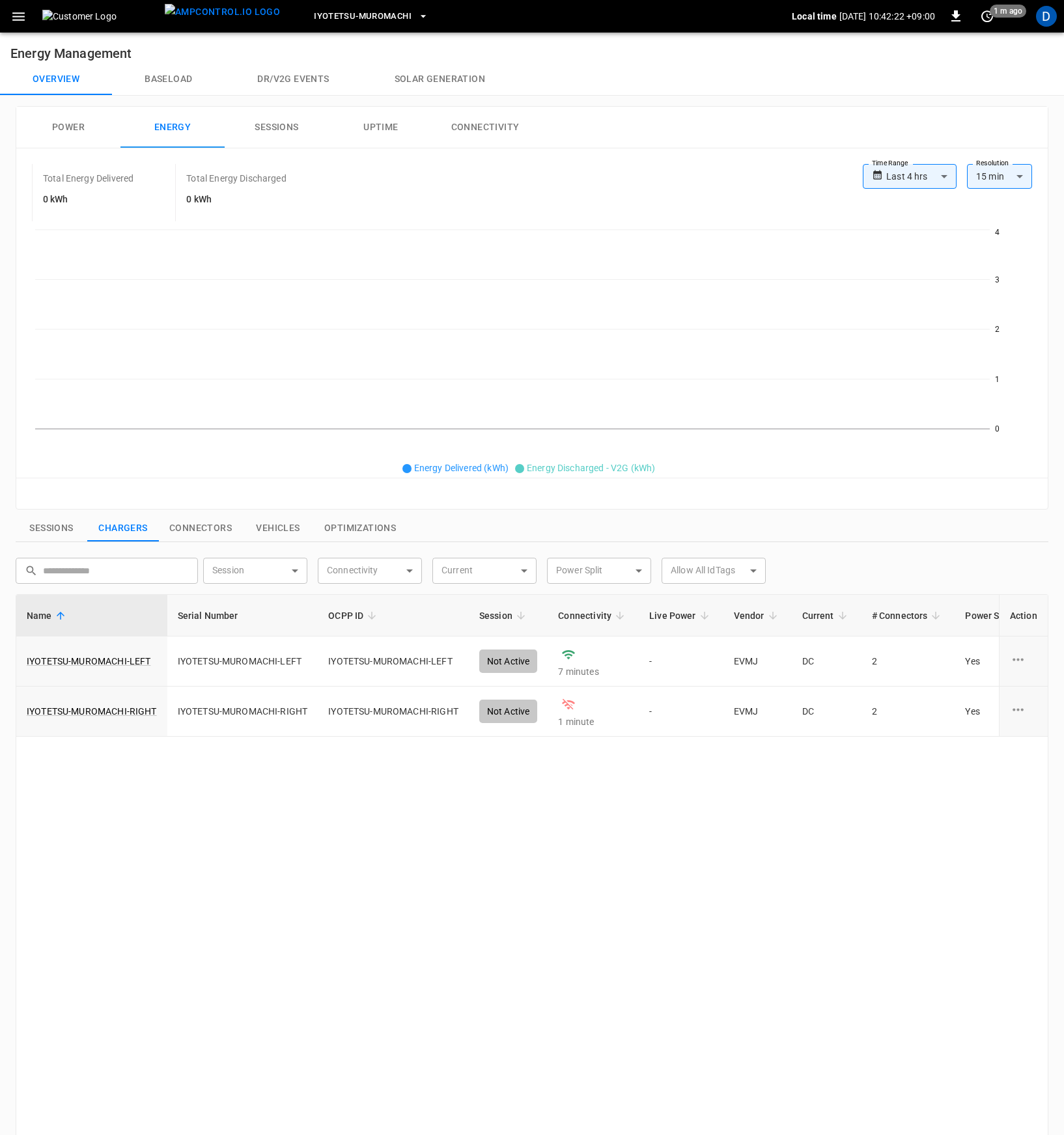
click at [479, 128] on button "Connectivity" at bounding box center [485, 128] width 104 height 42
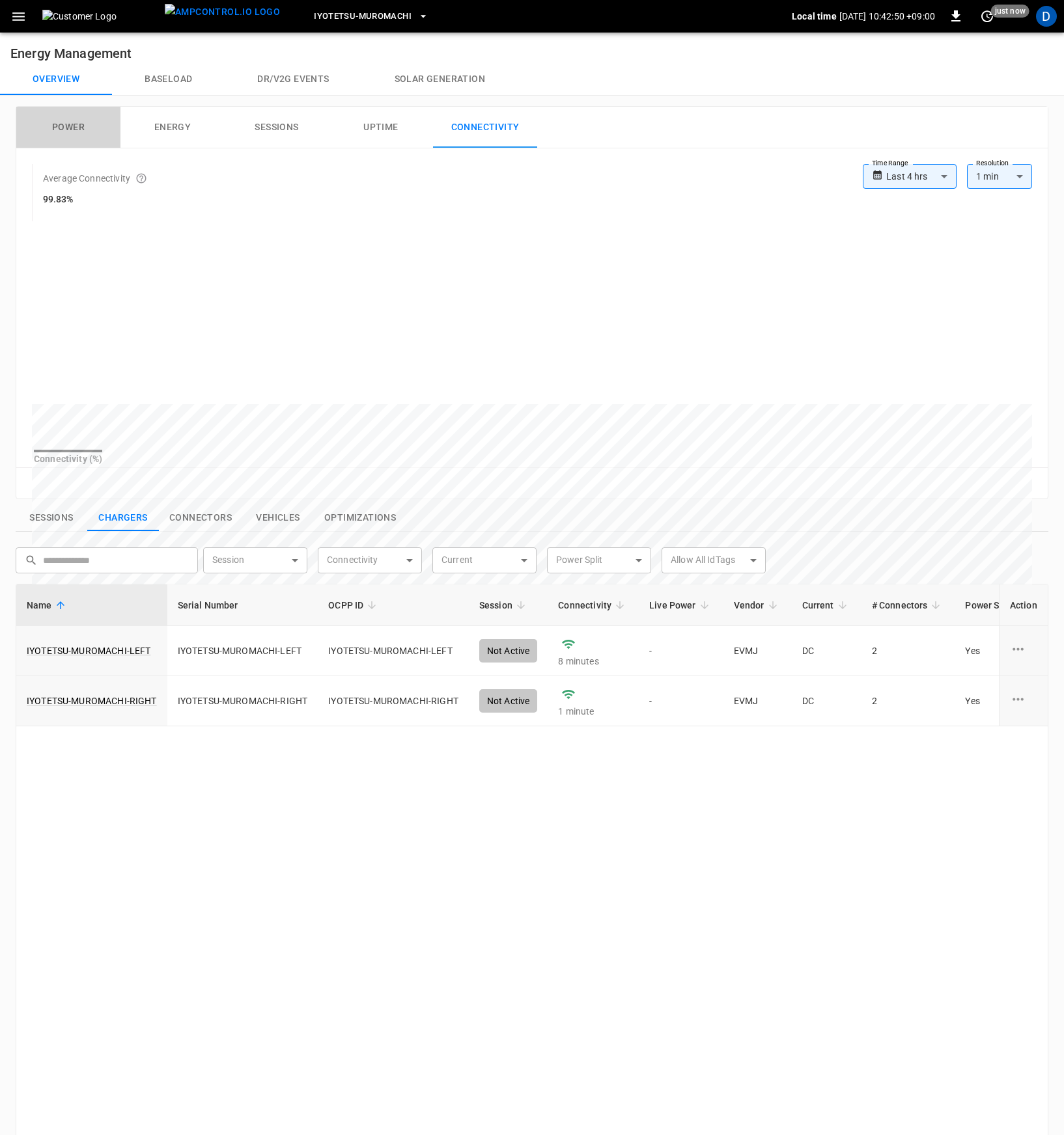
click at [65, 124] on button "Power" at bounding box center [68, 128] width 104 height 42
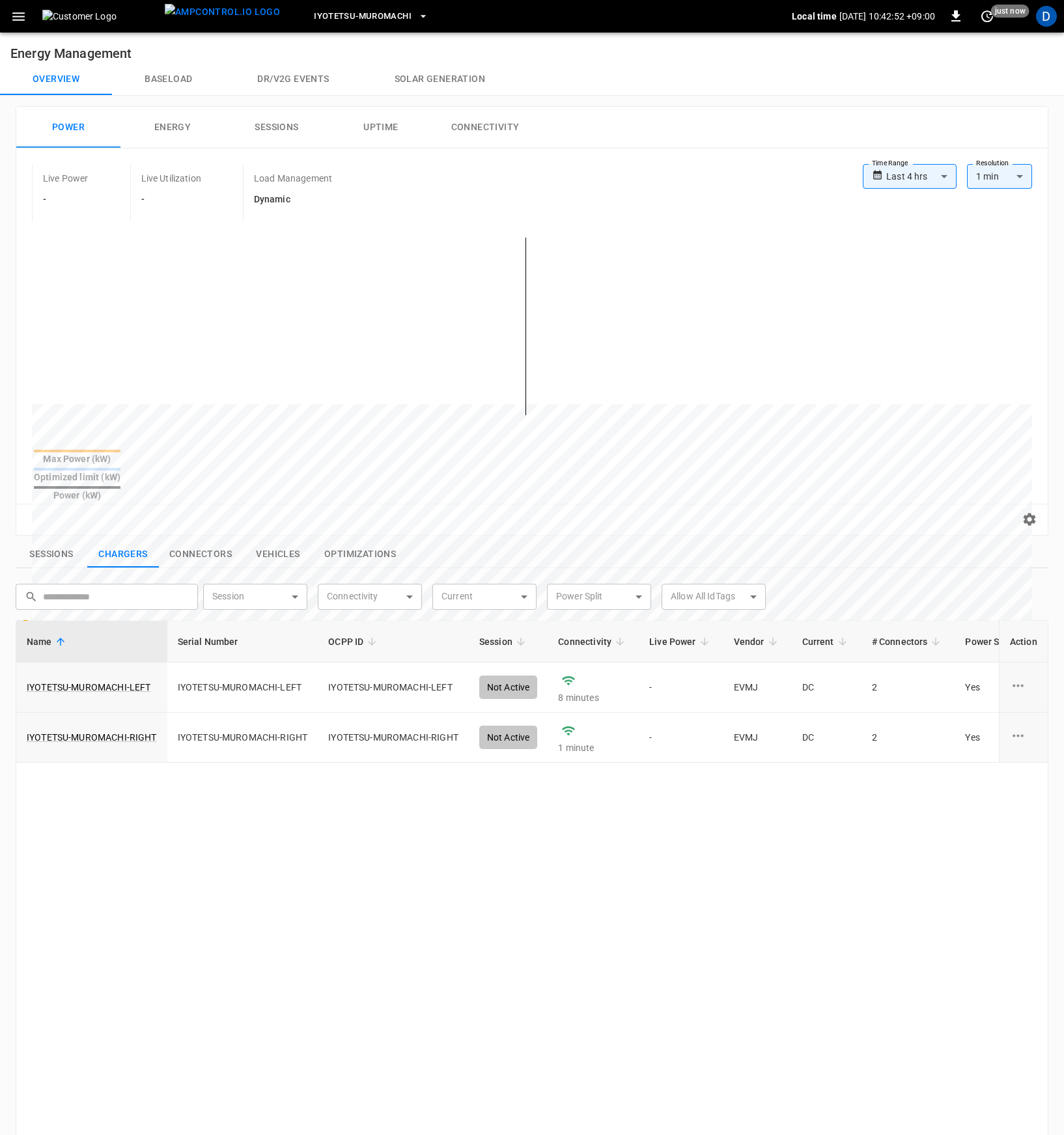
click at [167, 84] on button "Baseload" at bounding box center [168, 79] width 113 height 31
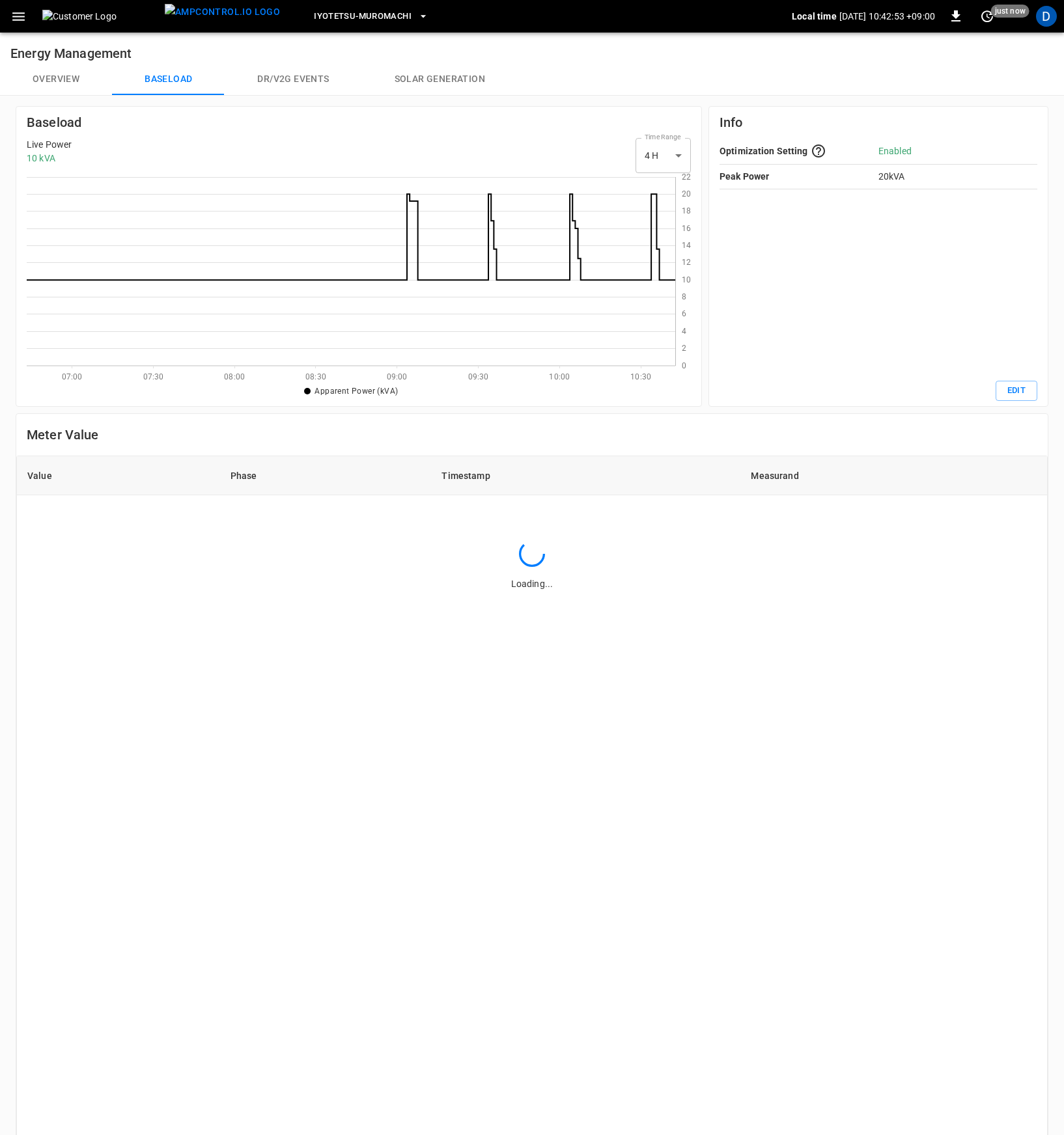
scroll to position [179, 638]
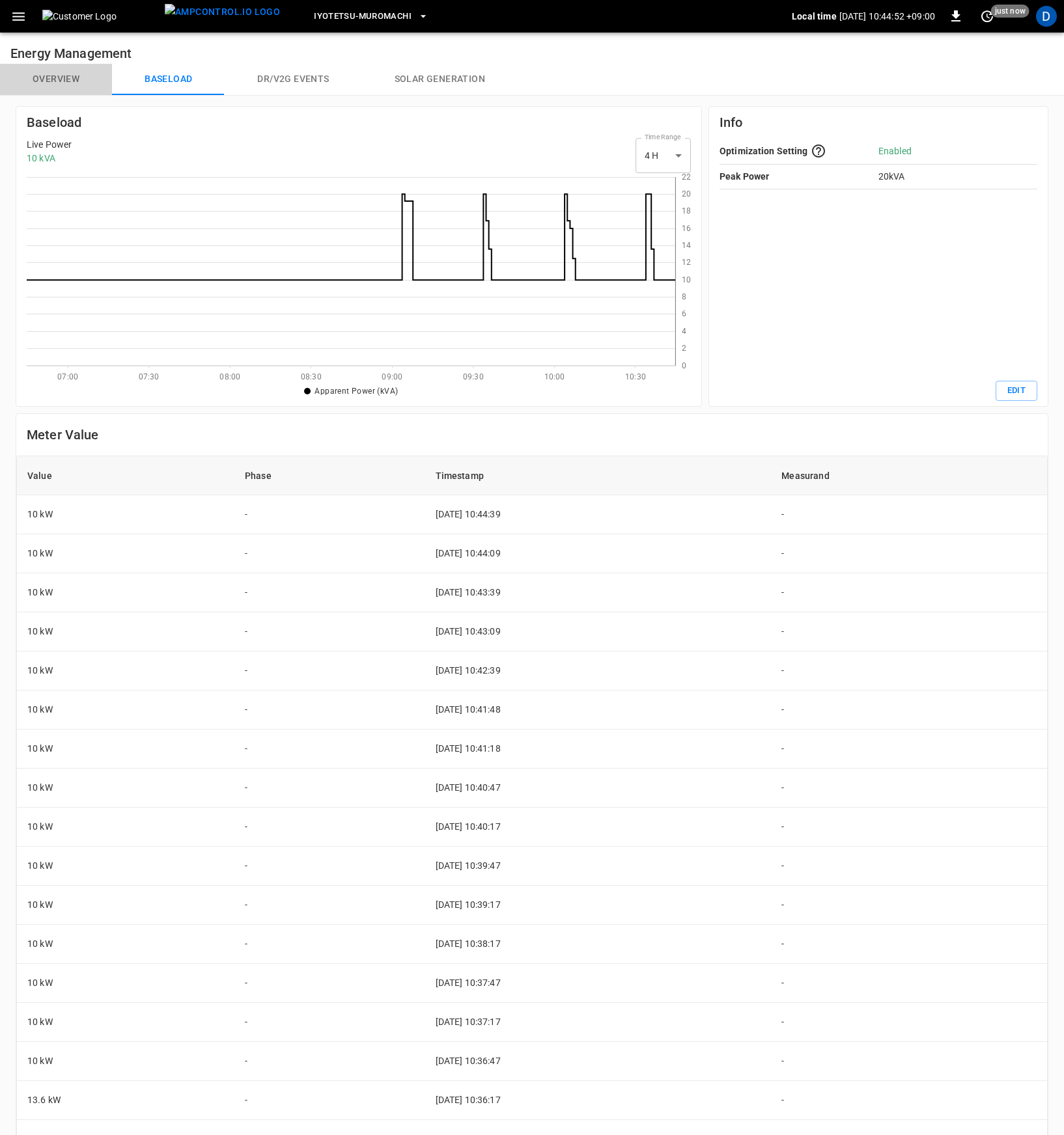
click at [32, 72] on button "Overview" at bounding box center [56, 79] width 112 height 31
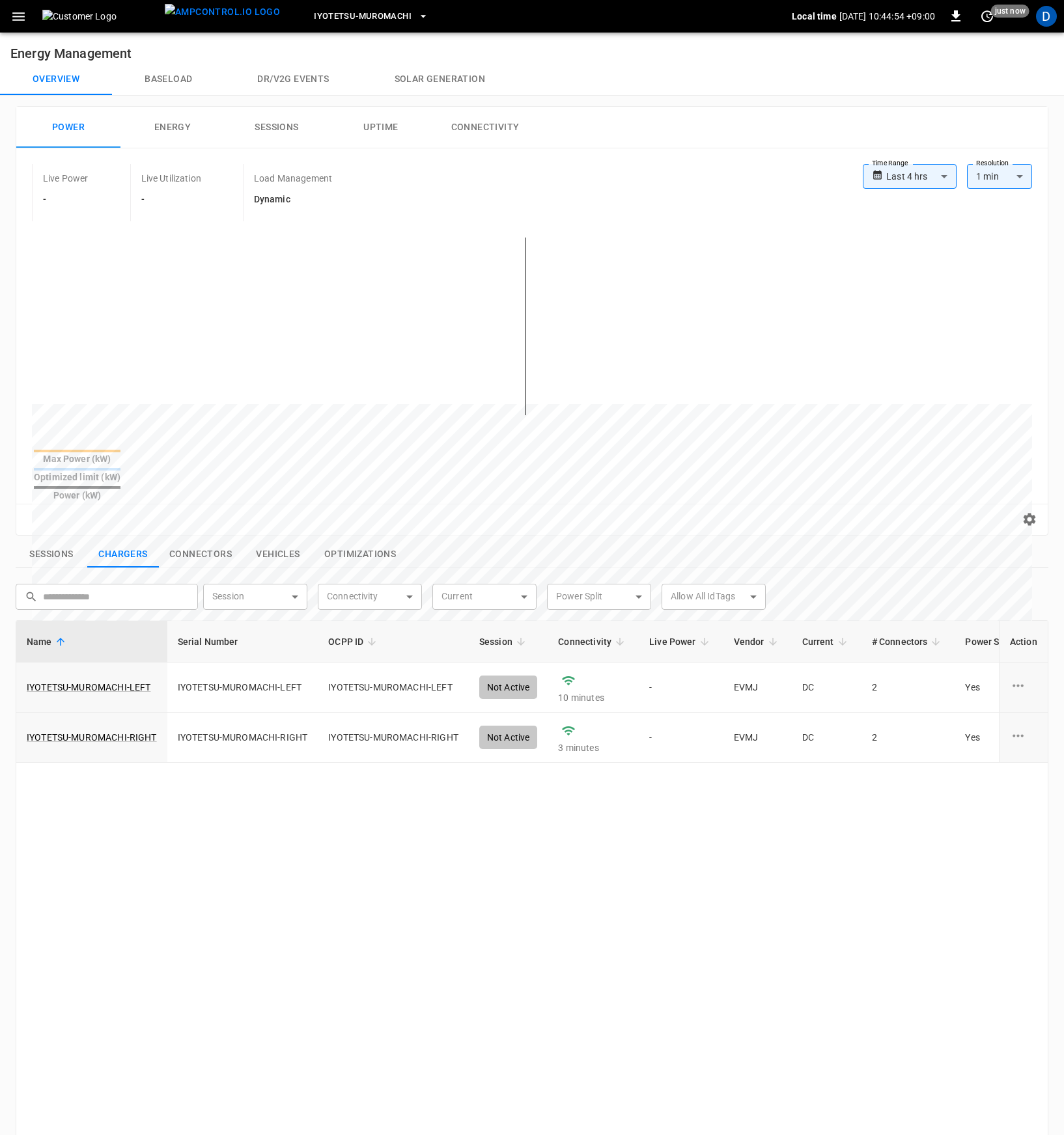
click at [473, 132] on button "Connectivity" at bounding box center [485, 128] width 104 height 42
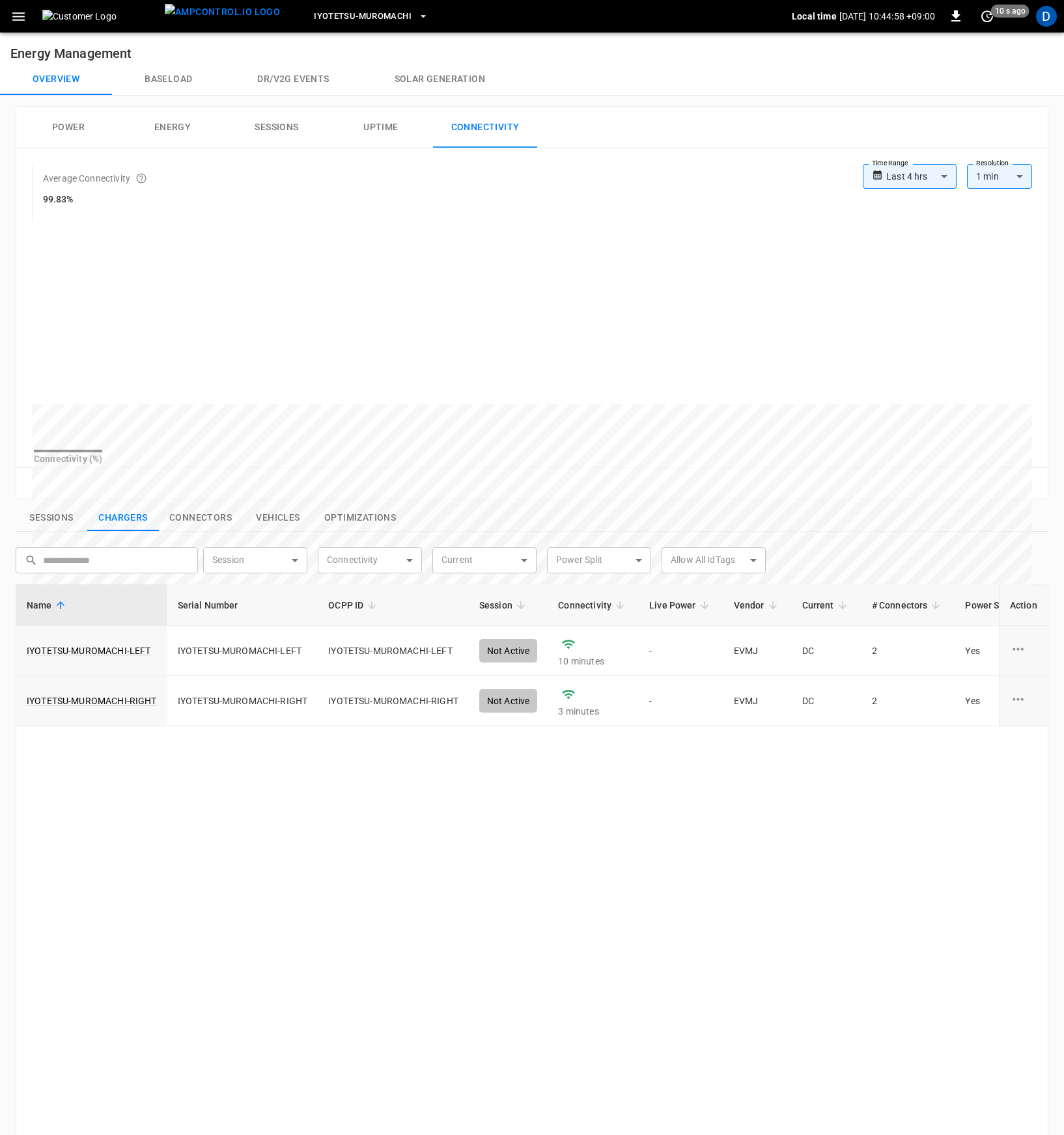
click at [936, 184] on body "**********" at bounding box center [532, 712] width 1064 height 1424
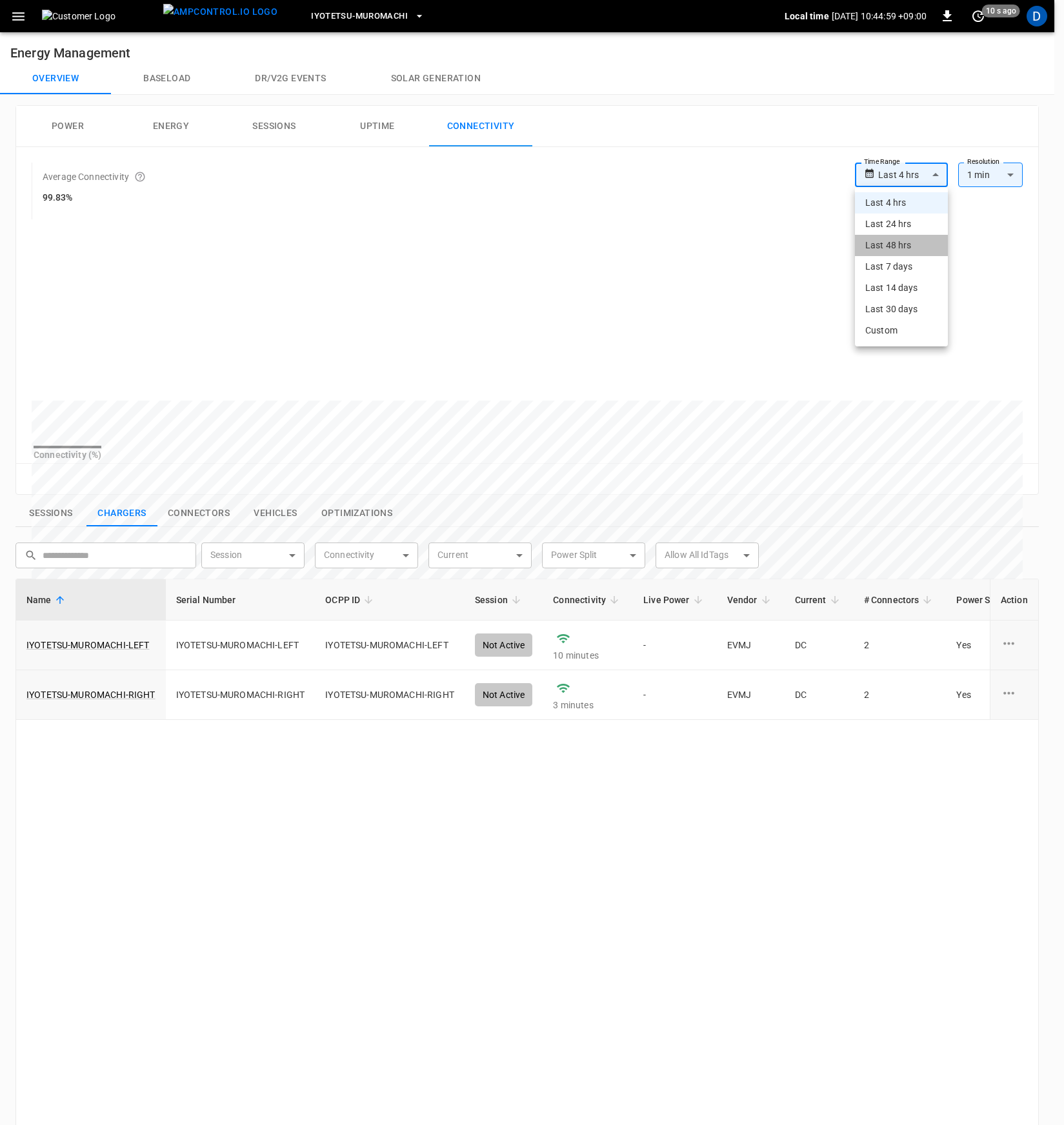
click at [925, 239] on li "Last 48 hrs" at bounding box center [900, 245] width 93 height 22
type input "**********"
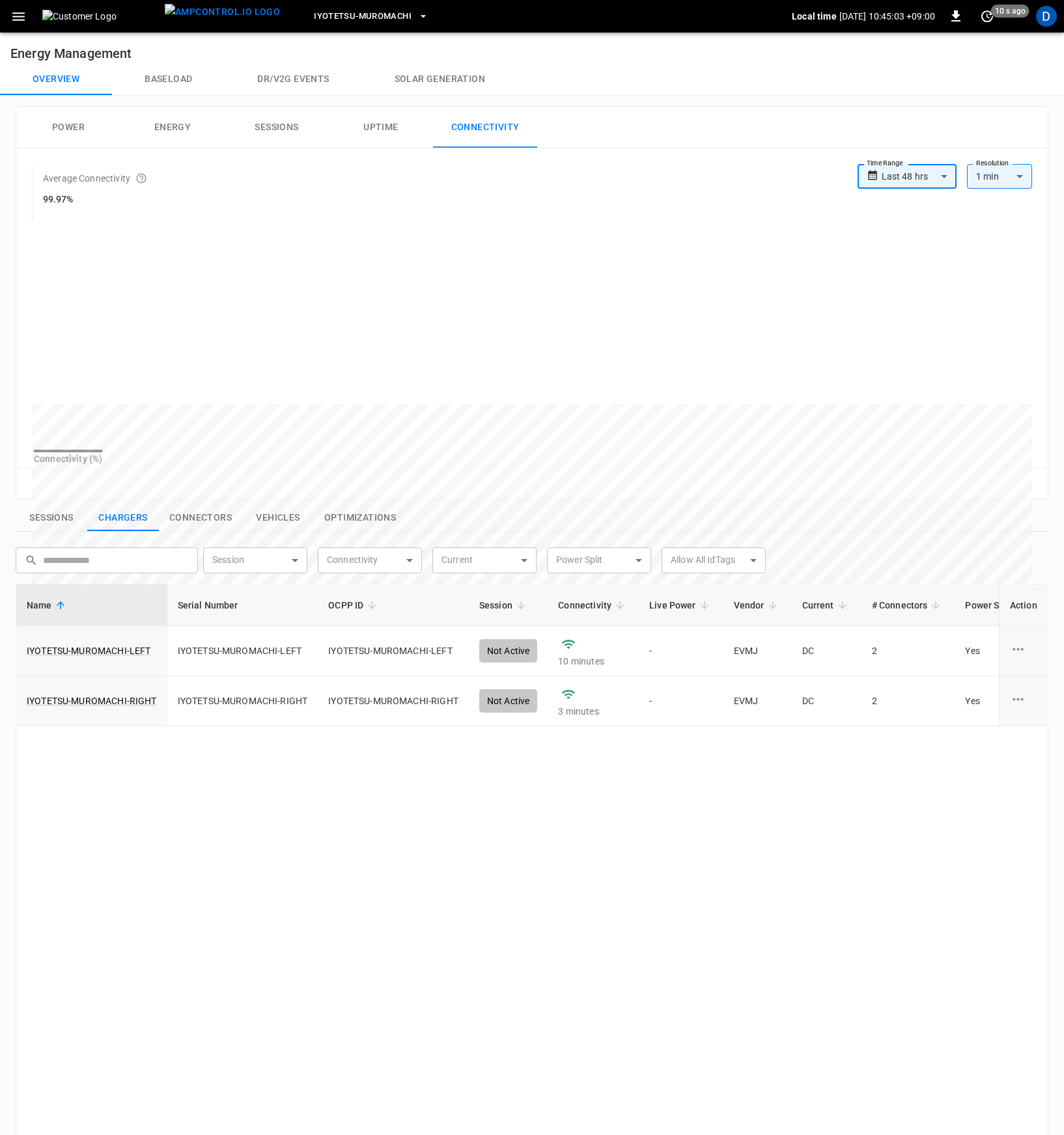
click at [926, 170] on body "**********" at bounding box center [532, 712] width 1064 height 1424
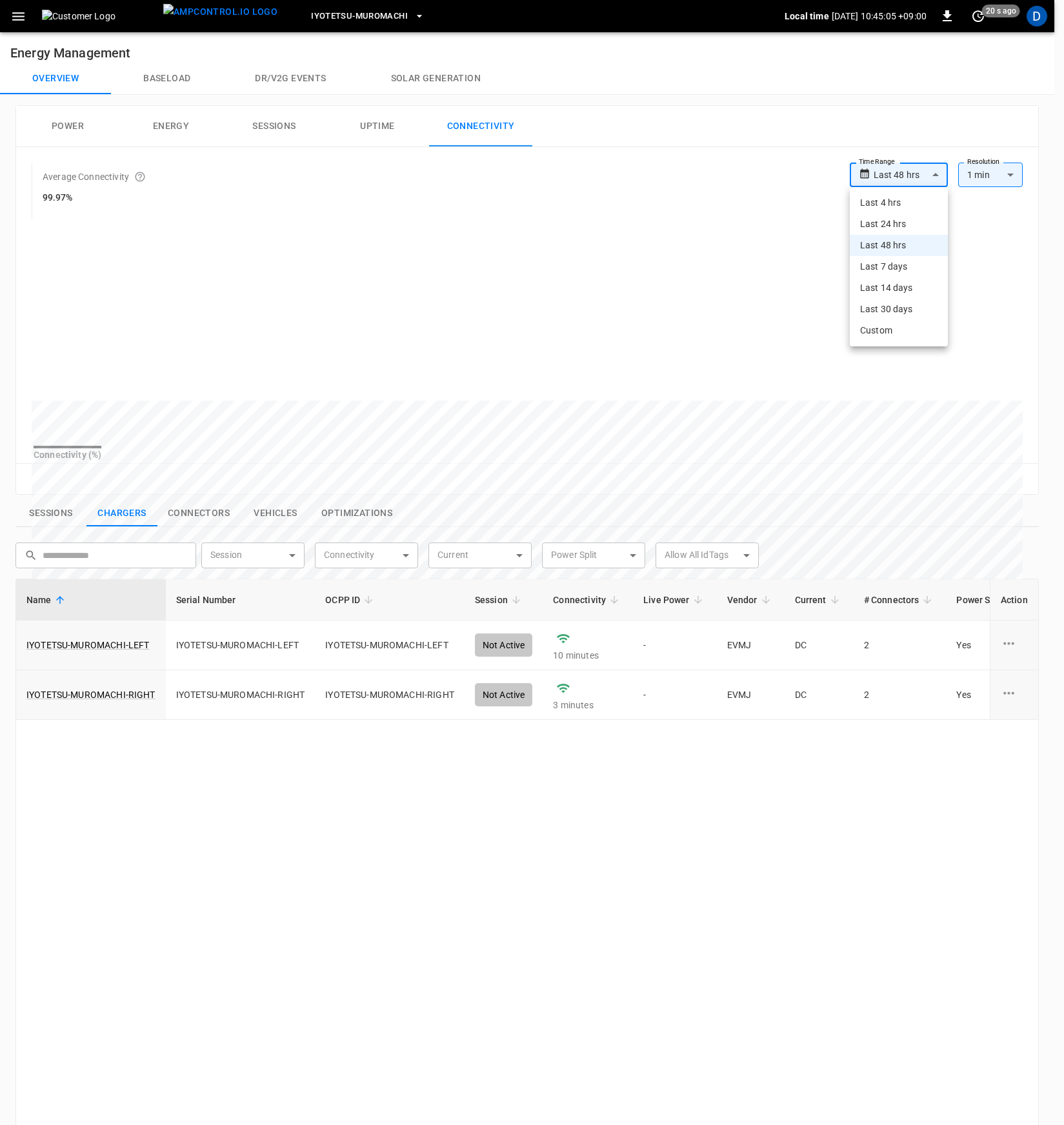
click at [506, 194] on div at bounding box center [532, 562] width 1064 height 1125
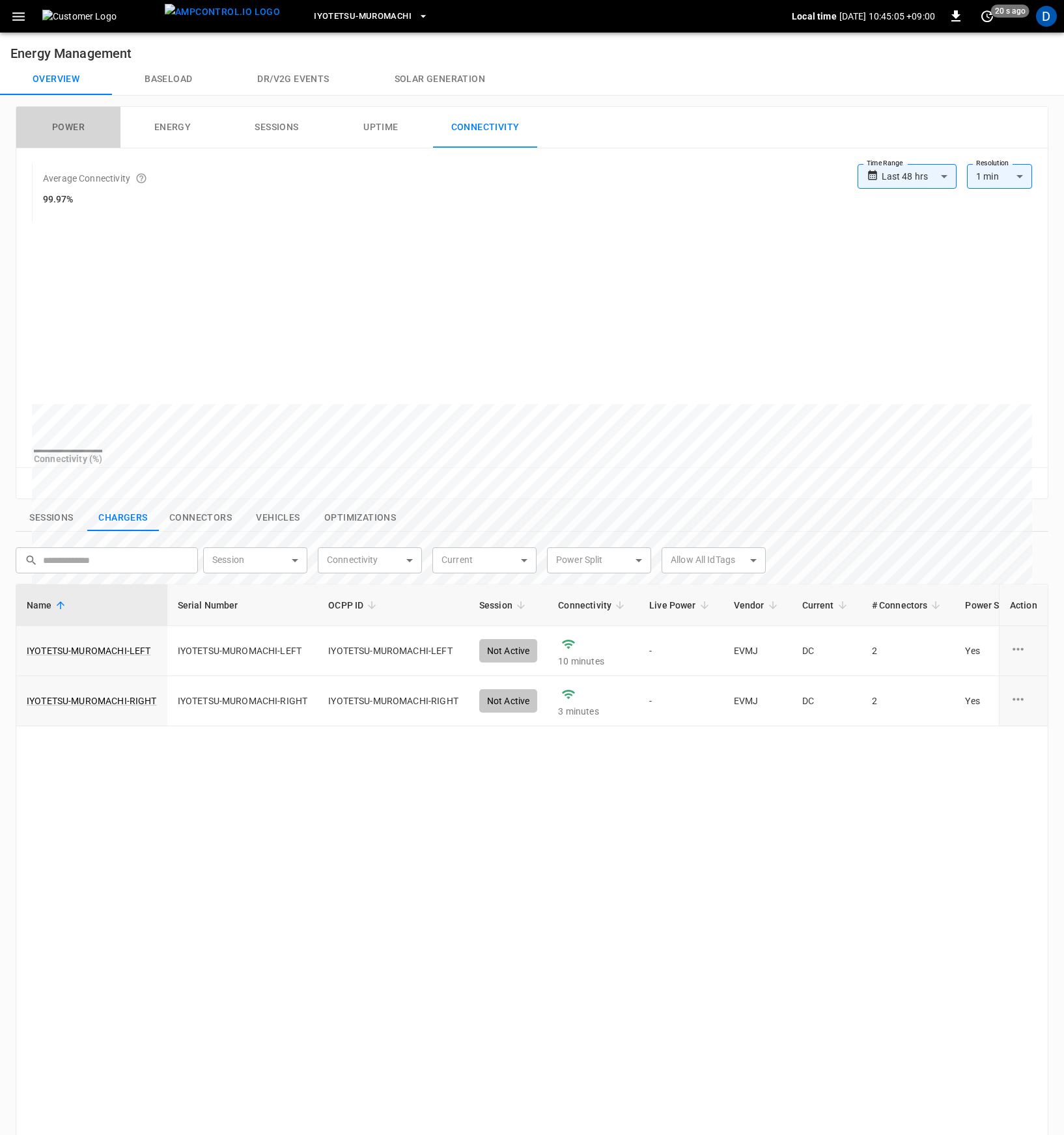
click at [69, 132] on button "Power" at bounding box center [68, 128] width 104 height 42
